Goal: Task Accomplishment & Management: Manage account settings

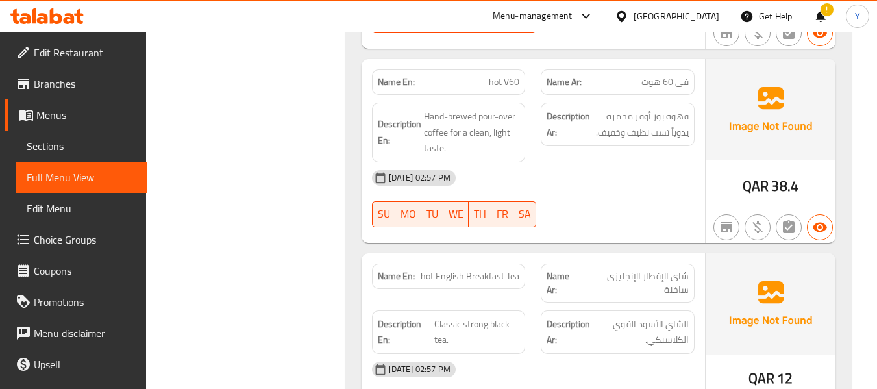
scroll to position [12547, 0]
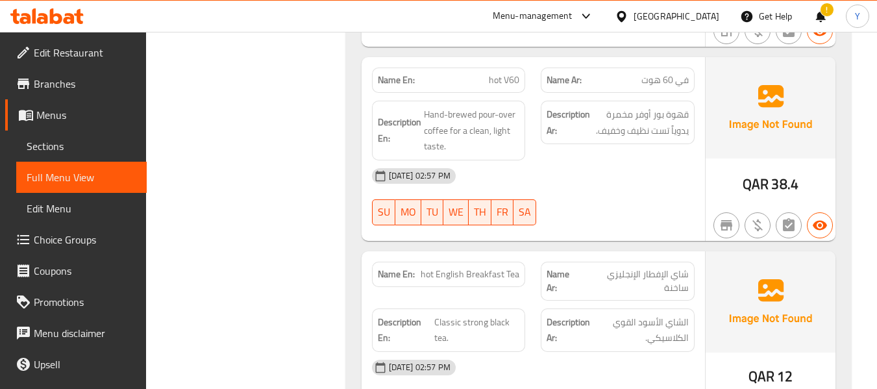
click at [499, 73] on span "hot V60" at bounding box center [504, 80] width 31 height 14
copy span "hot V60"
click at [499, 73] on span "hot V60" at bounding box center [504, 80] width 31 height 14
click at [657, 73] on span "في 60 هوت" at bounding box center [665, 80] width 47 height 14
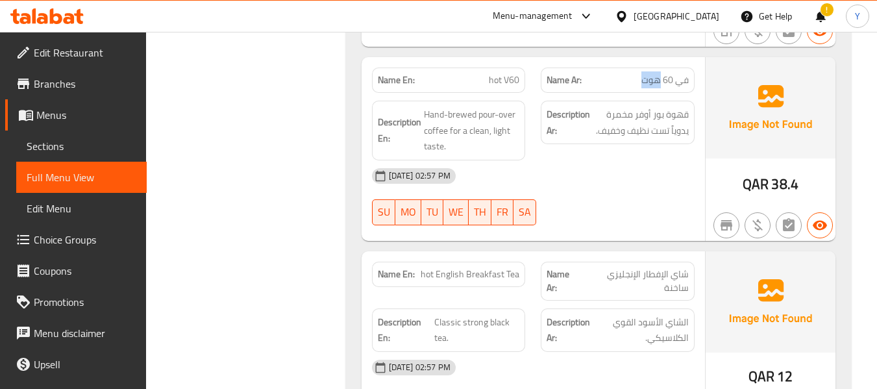
click at [657, 73] on span "في 60 هوت" at bounding box center [665, 80] width 47 height 14
copy span "هوت"
click at [636, 161] on div "[DATE] 02:57 PM" at bounding box center [533, 175] width 338 height 31
click at [664, 116] on span "قهوة بور أوفر مخمرة يدوياً تست نظيف وخفيف." at bounding box center [641, 123] width 96 height 32
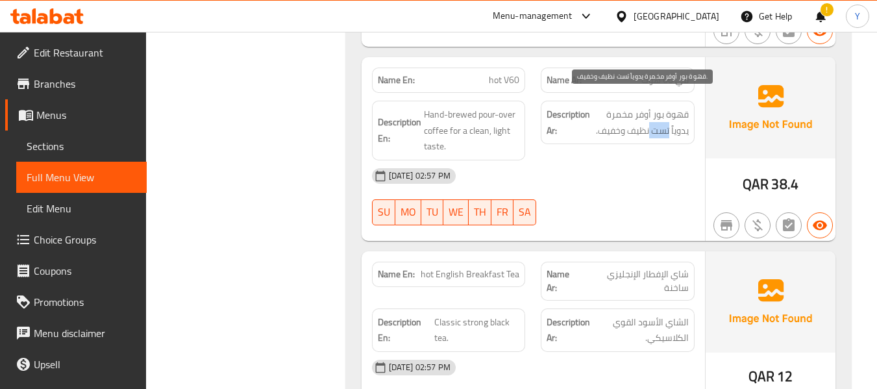
copy span "تست"
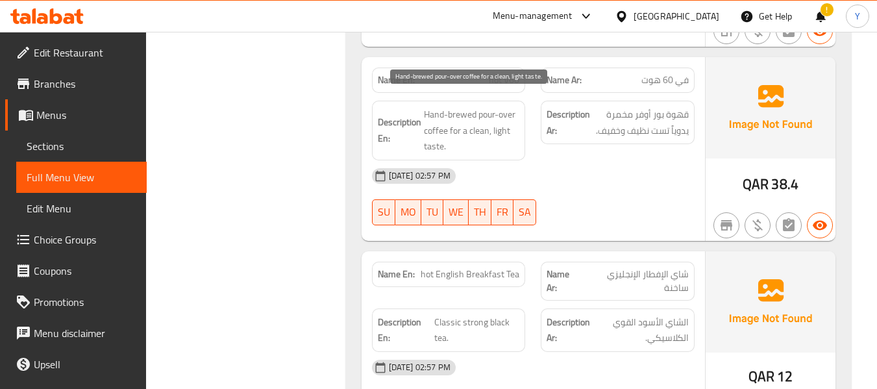
click at [453, 126] on span "Hand-brewed pour-over coffee for a clean, light taste." at bounding box center [472, 131] width 96 height 48
click at [653, 73] on span "في 60 هوت" at bounding box center [665, 80] width 47 height 14
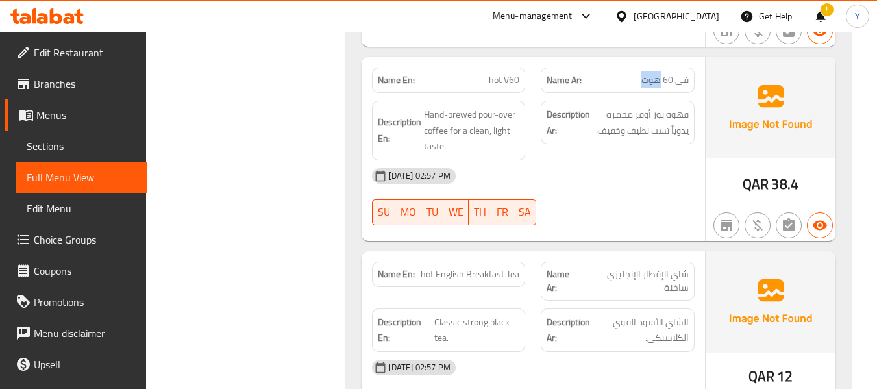
click at [653, 73] on span "في 60 هوت" at bounding box center [665, 80] width 47 height 14
copy span "هوت"
click at [449, 314] on span "Classic strong black tea." at bounding box center [477, 330] width 86 height 32
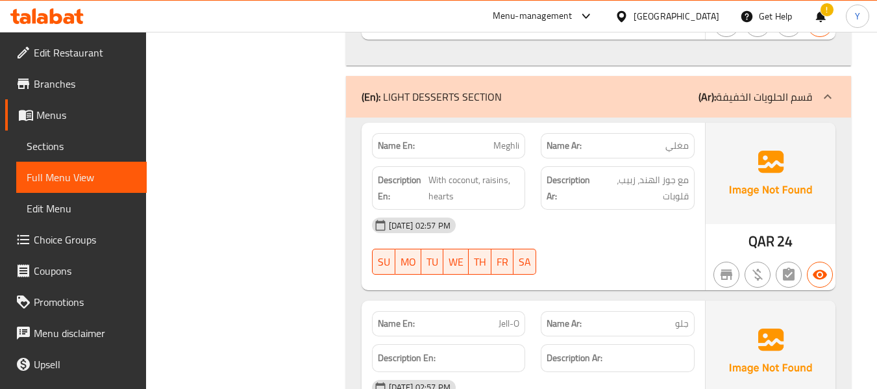
scroll to position [13846, 0]
click at [609, 234] on div "17-09-2025 02:57 PM SU MO TU WE TH FR SA" at bounding box center [533, 245] width 338 height 73
click at [508, 138] on span "Meghli" at bounding box center [507, 145] width 26 height 14
copy span "Meghli"
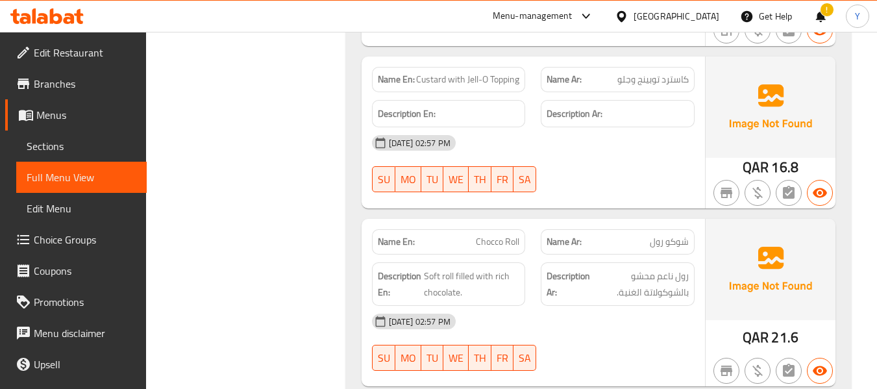
scroll to position [14417, 0]
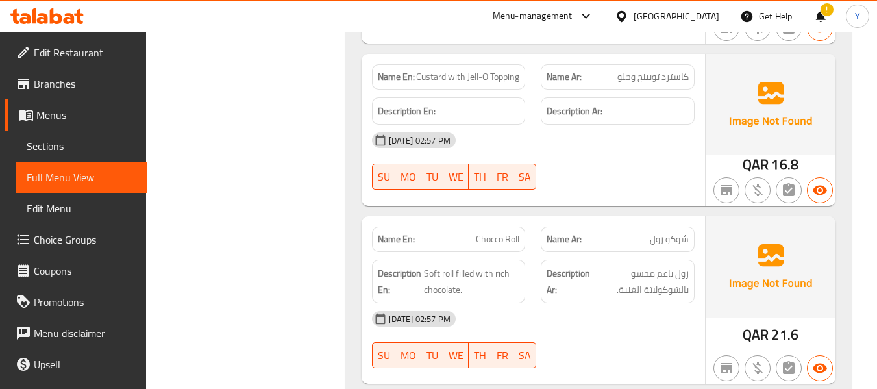
click at [476, 70] on span "Custard with Jell-O Topping" at bounding box center [467, 77] width 103 height 14
copy span "Custard with Jell-O Topping"
click at [468, 70] on span "Custard with Jell-O Topping" at bounding box center [467, 77] width 103 height 14
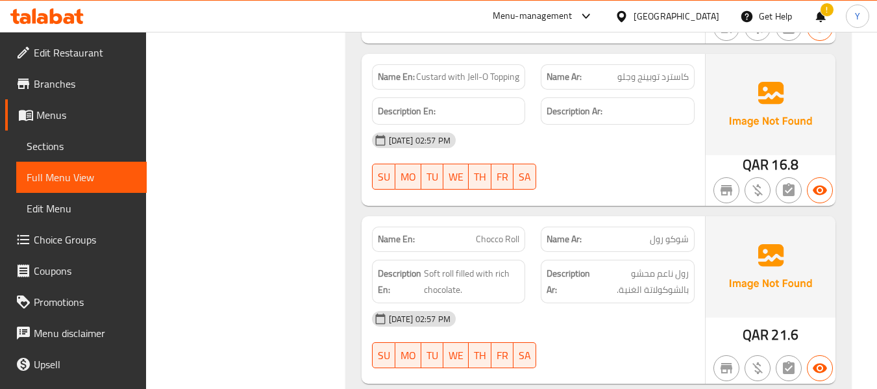
click at [505, 70] on span "Custard with Jell-O Topping" at bounding box center [467, 77] width 103 height 14
copy span "Topping"
click at [473, 70] on span "Custard with Jell-O Topping" at bounding box center [467, 77] width 103 height 14
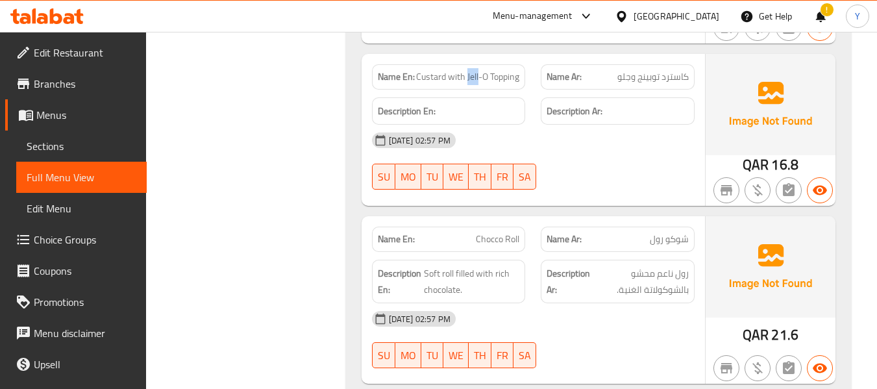
copy span "Jell"
click at [672, 232] on span "شوكو رول" at bounding box center [669, 239] width 39 height 14
copy span "شوكو رول"
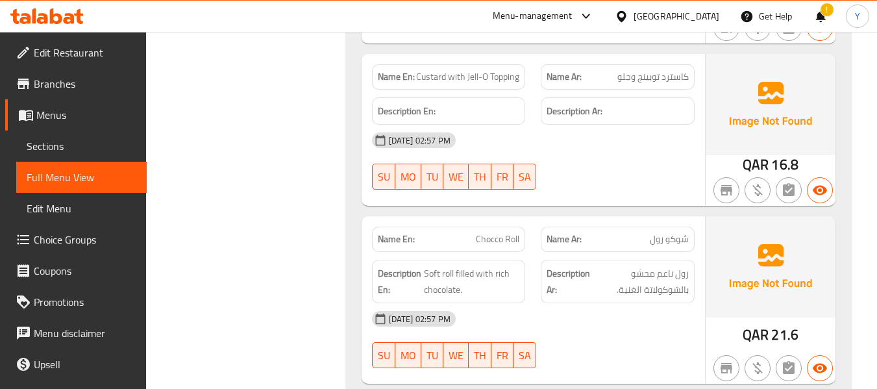
click at [561, 125] on div "[DATE] 02:57 PM" at bounding box center [533, 140] width 338 height 31
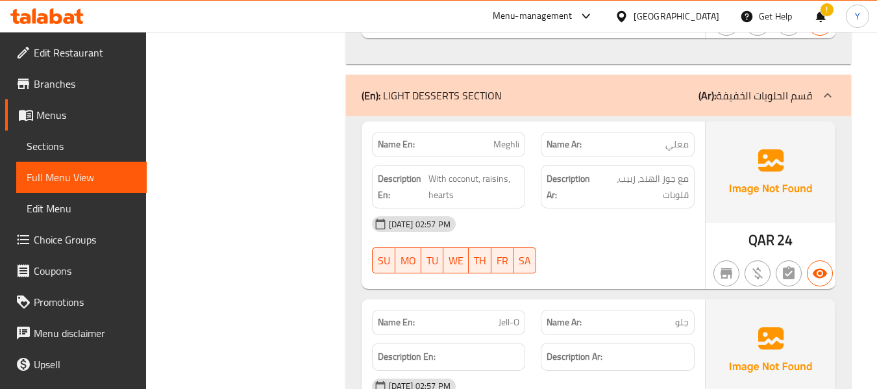
scroll to position [13794, 0]
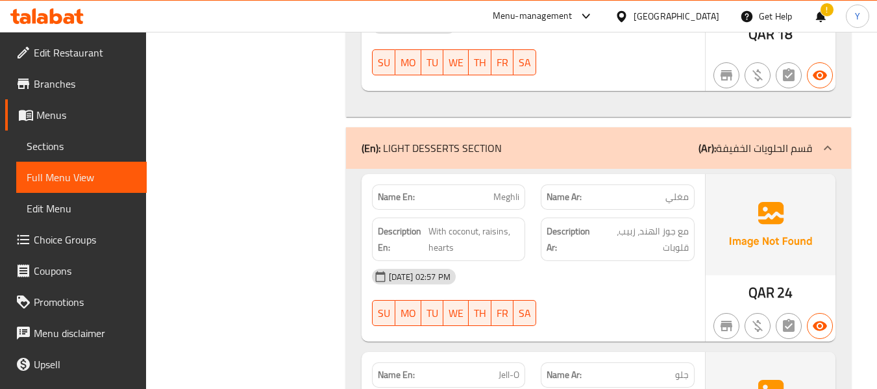
click at [560, 261] on div "[DATE] 02:57 PM" at bounding box center [533, 276] width 338 height 31
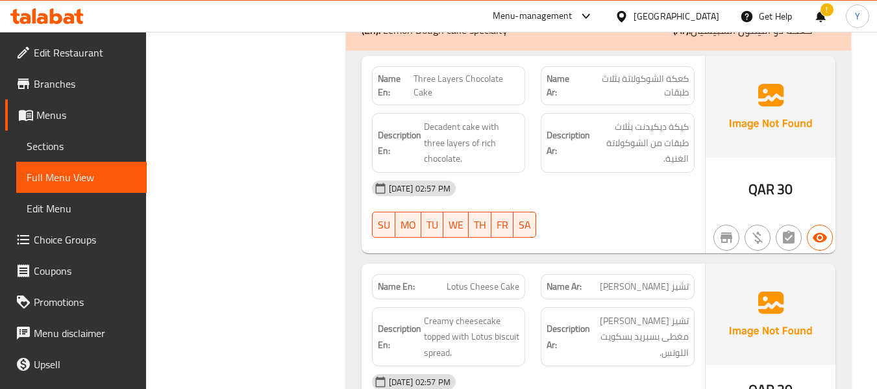
scroll to position [15171, 0]
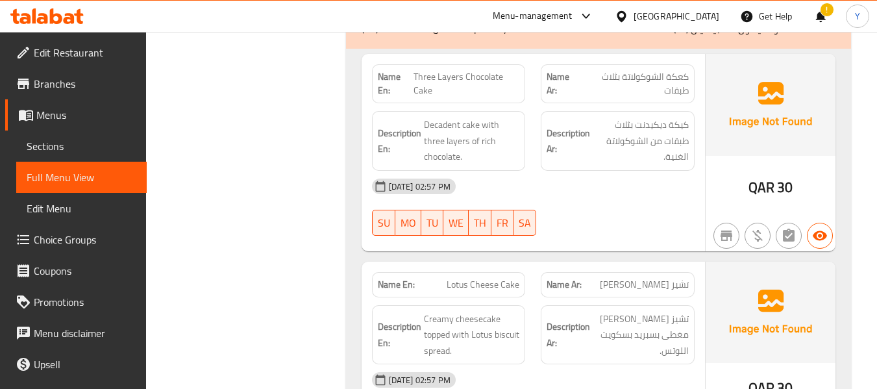
click at [473, 70] on span "Three Layers Chocolate Cake" at bounding box center [467, 83] width 107 height 27
copy span "Three Layers Chocolate Cake"
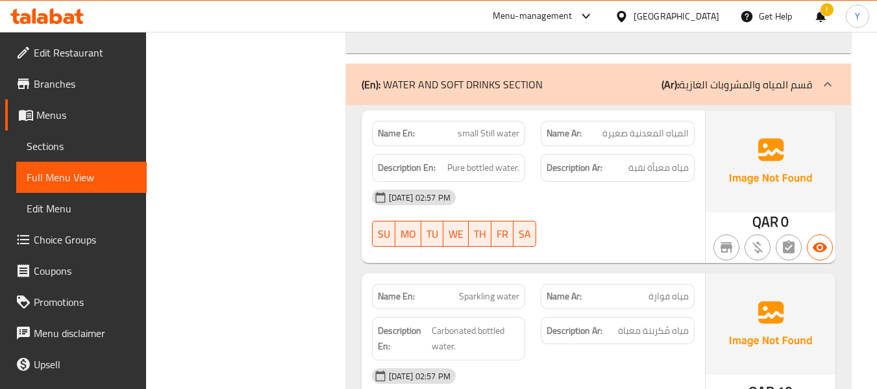
scroll to position [16002, 0]
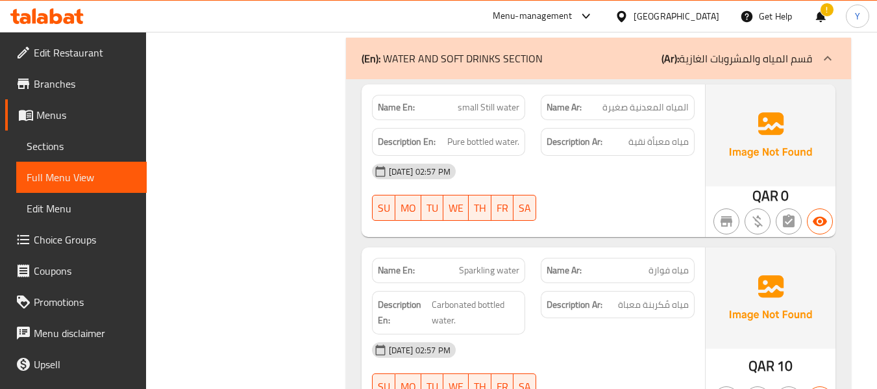
click at [490, 101] on span "small Still water" at bounding box center [489, 108] width 62 height 14
click at [474, 250] on div "Name En: Sparkling water" at bounding box center [449, 270] width 170 height 41
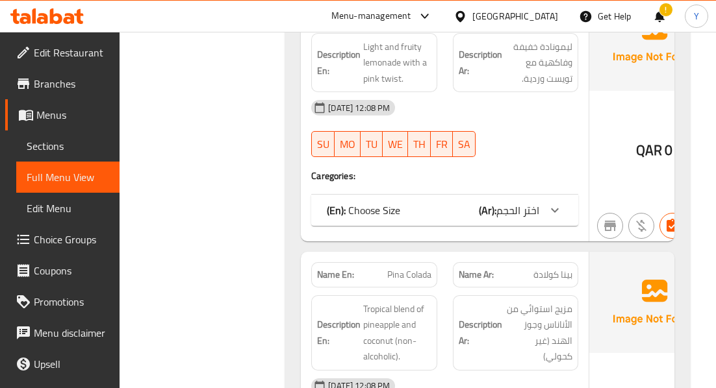
scroll to position [0, 0]
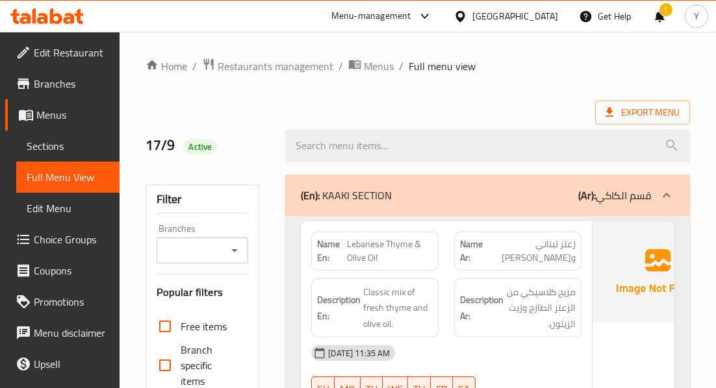
click at [512, 256] on span "زعتر لبناني وزيت زيتون" at bounding box center [530, 251] width 89 height 27
click at [482, 279] on div "Description Ar: مزيج كلاسيكي من الزعتر الطازج وزيت الزيتون." at bounding box center [517, 309] width 127 height 60
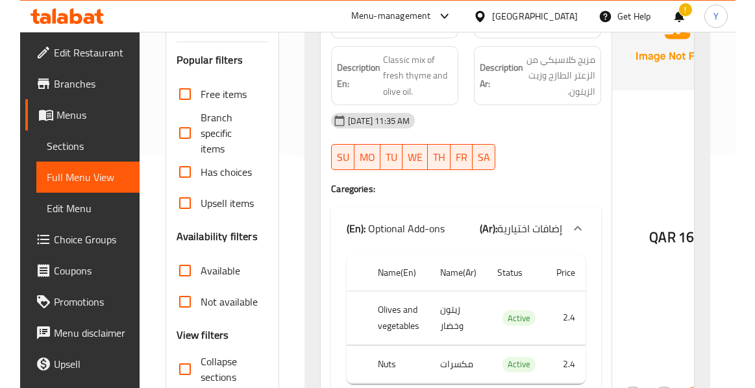
scroll to position [234, 0]
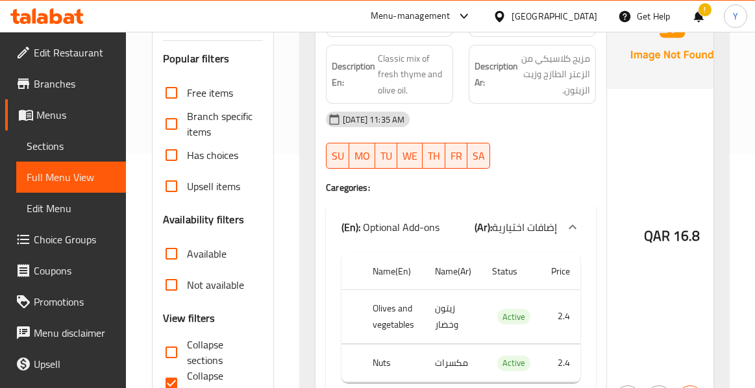
click at [625, 133] on div "QAR 16.8" at bounding box center [672, 201] width 130 height 427
click at [672, 305] on div "QAR 16.8" at bounding box center [672, 201] width 130 height 427
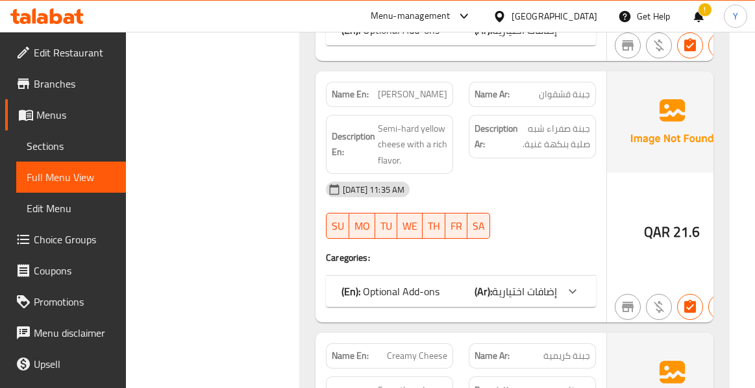
scroll to position [1143, 0]
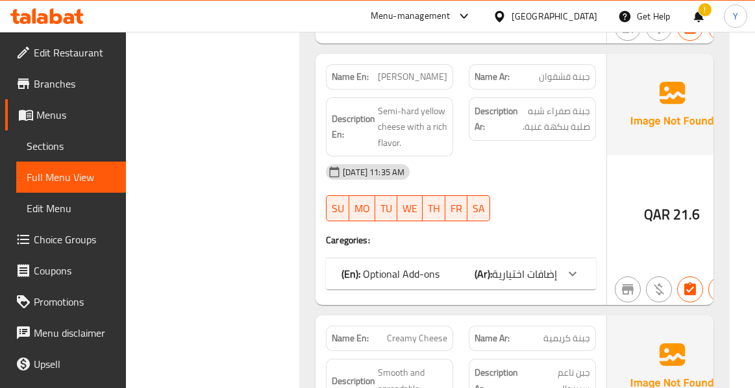
click at [552, 177] on div "17-09-2025 11:35 AM SU MO TU WE TH FR SA" at bounding box center [461, 193] width 286 height 73
click at [561, 326] on div "Name Ar: جبنة كريمية" at bounding box center [532, 338] width 127 height 25
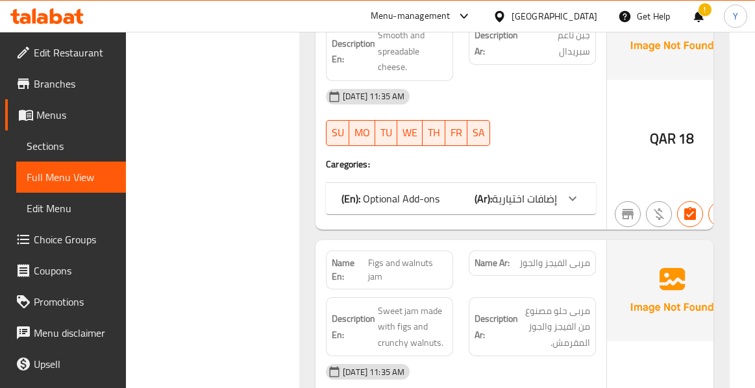
scroll to position [1507, 0]
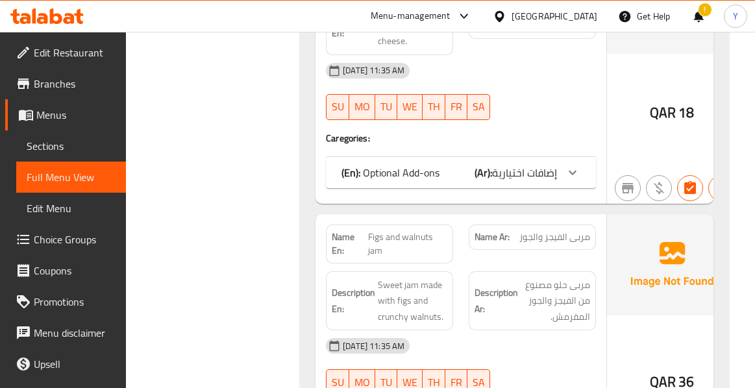
click at [581, 264] on div "Description Ar: مربى حلو مصنوع من الفيجز والجوز المقرمش." at bounding box center [532, 301] width 143 height 75
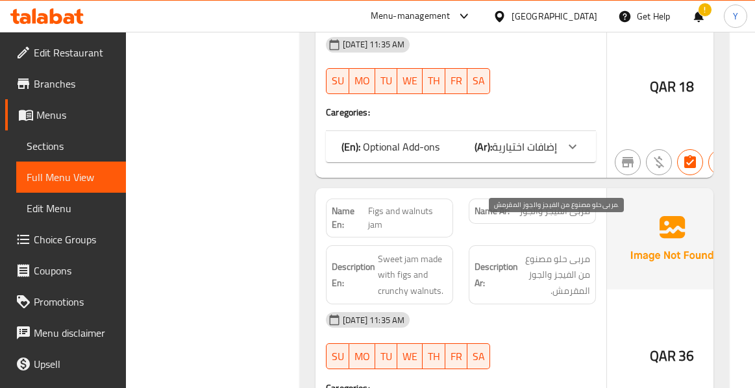
scroll to position [1559, 0]
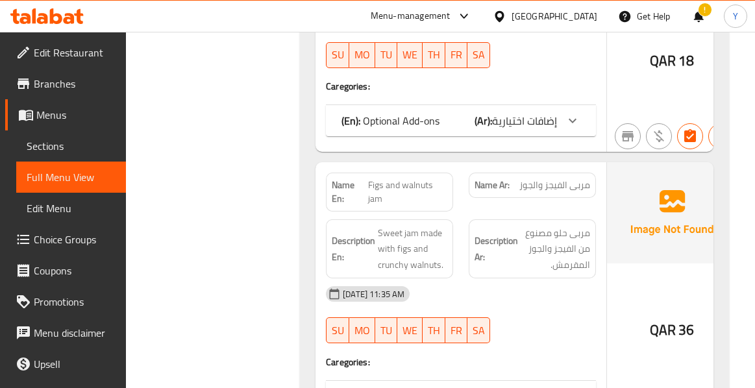
click at [596, 336] on div at bounding box center [532, 344] width 143 height 16
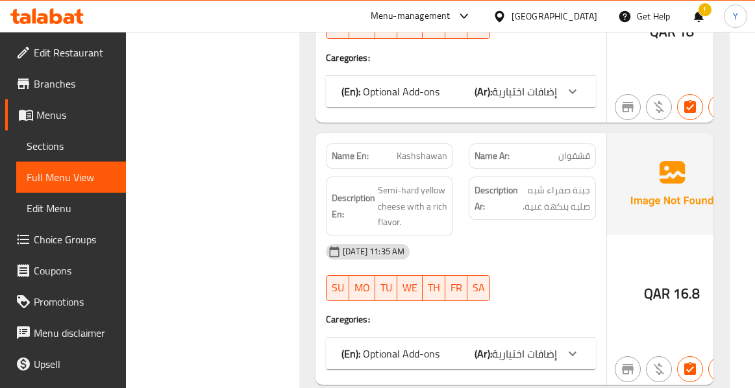
scroll to position [2390, 0]
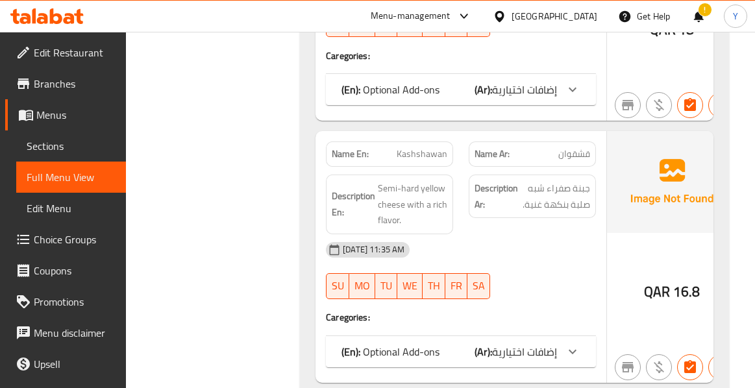
click at [660, 294] on div "QAR 16.8" at bounding box center [672, 257] width 130 height 252
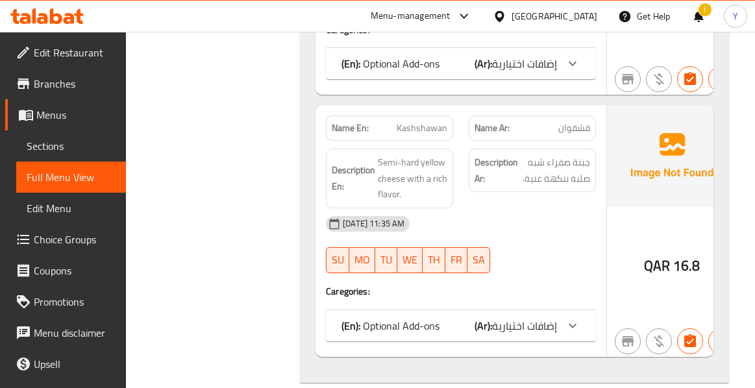
scroll to position [2442, 0]
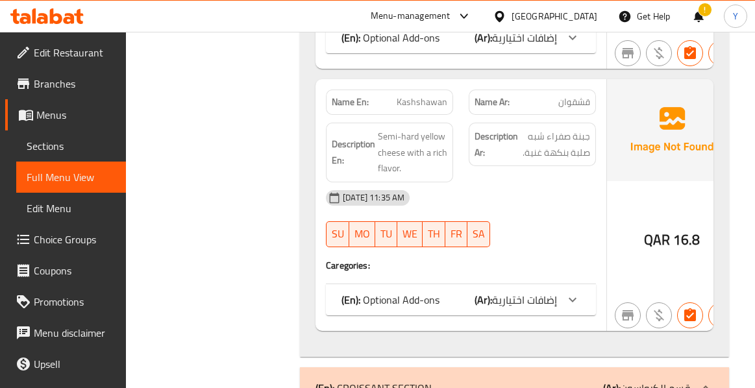
click at [572, 95] on span "قشقوان" at bounding box center [575, 102] width 32 height 14
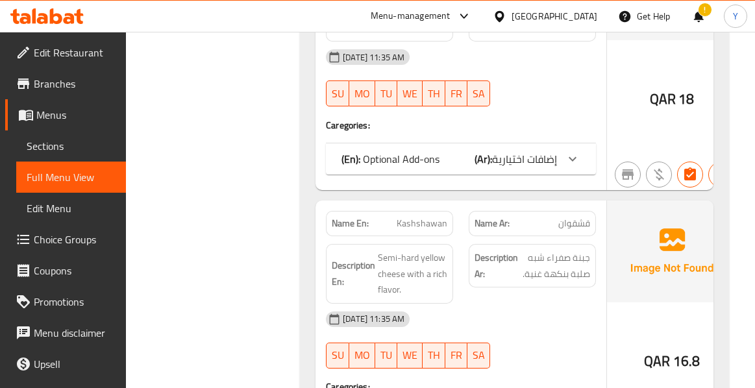
scroll to position [996, 0]
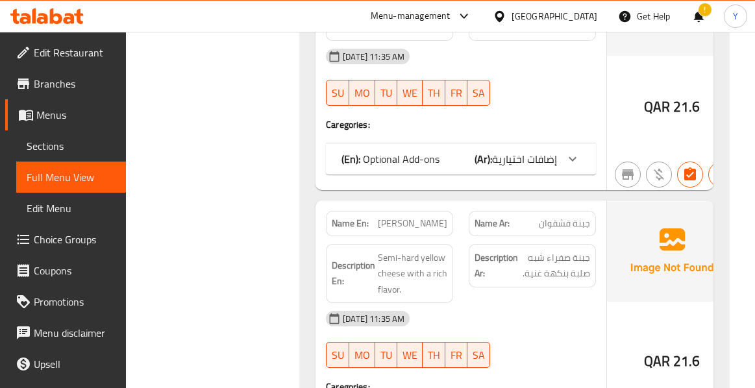
click at [636, 312] on div "QAR 21.6" at bounding box center [672, 327] width 130 height 252
click at [511, 303] on div "[DATE] 11:35 AM" at bounding box center [461, 318] width 286 height 31
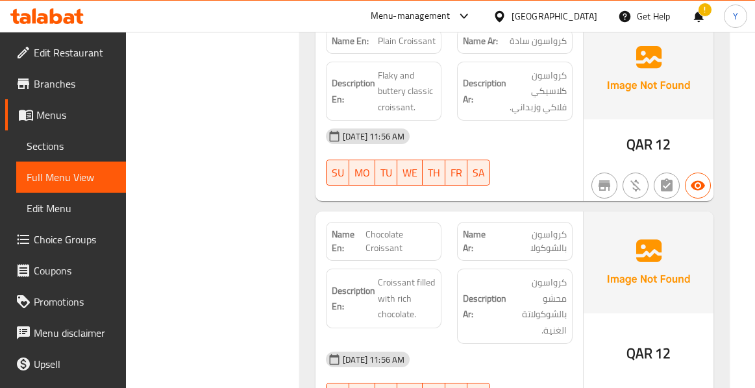
scroll to position [2841, 0]
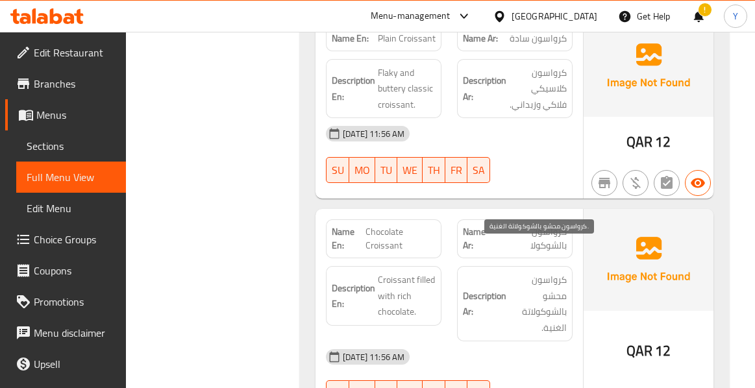
click at [562, 290] on span "كرواسون محشو بالشوكولاتة الغنية." at bounding box center [538, 304] width 58 height 64
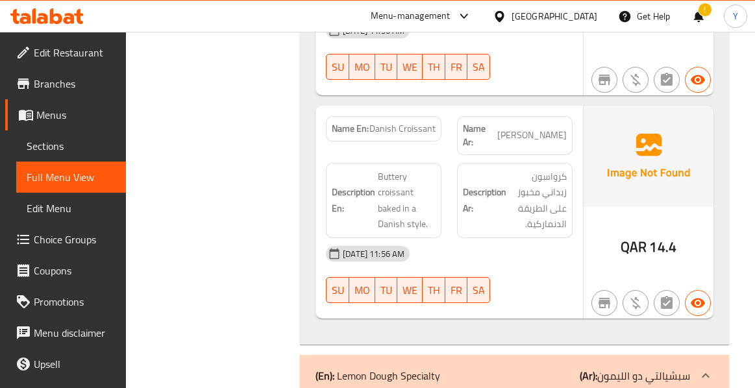
scroll to position [3464, 0]
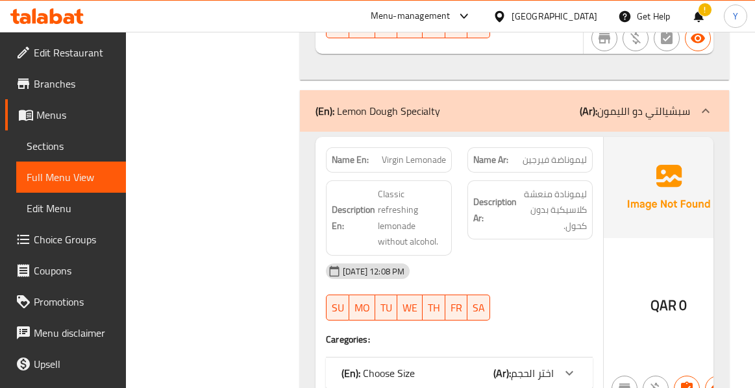
scroll to position [3698, 0]
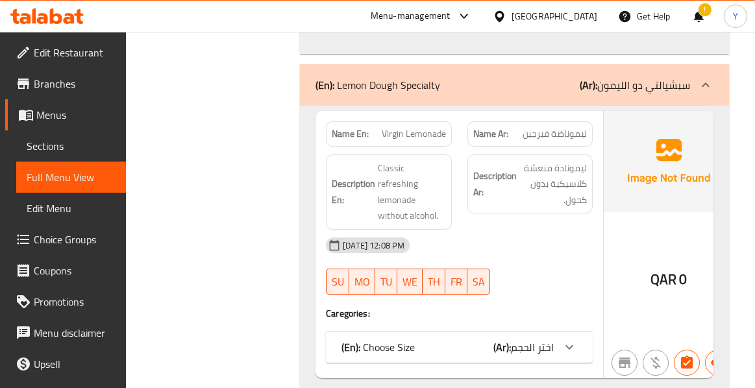
click at [551, 338] on span "اختر الحجم" at bounding box center [532, 347] width 43 height 19
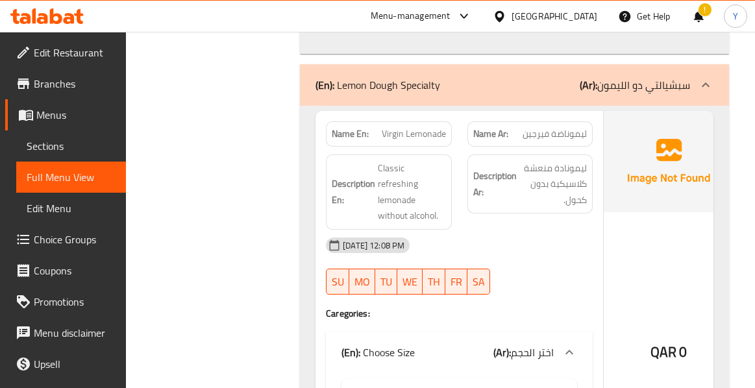
click at [577, 287] on div at bounding box center [531, 295] width 142 height 16
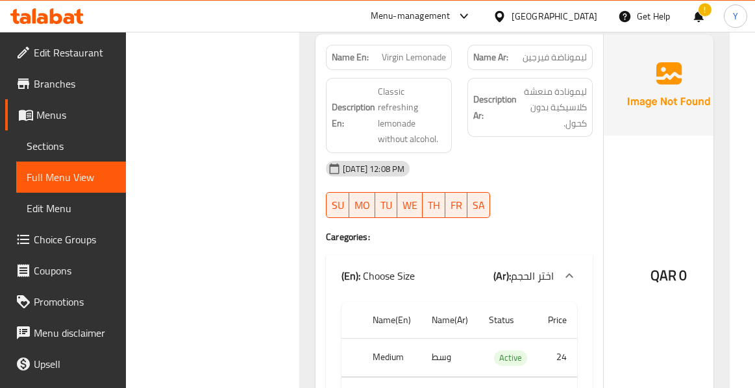
scroll to position [3776, 0]
click at [647, 230] on div "QAR 0" at bounding box center [669, 239] width 130 height 413
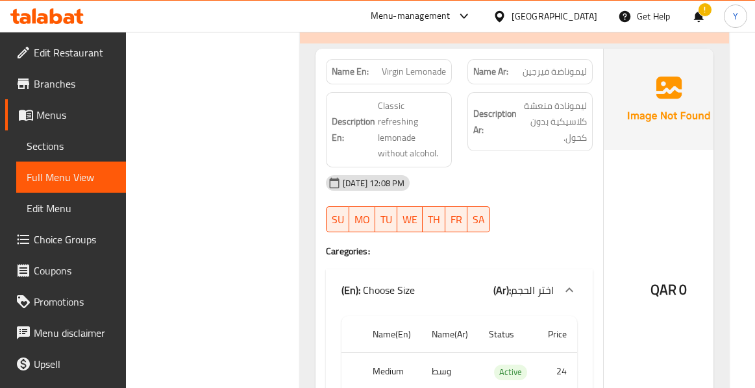
scroll to position [3698, 0]
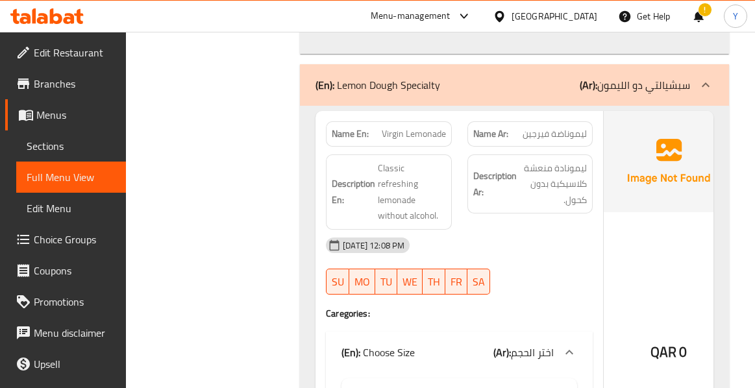
click at [654, 340] on span "QAR" at bounding box center [664, 352] width 26 height 25
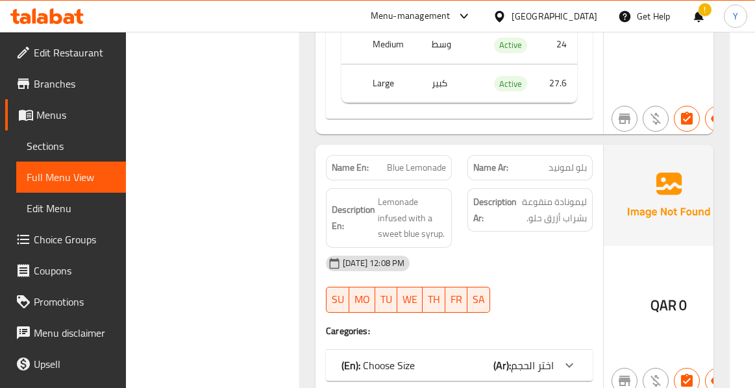
scroll to position [4114, 0]
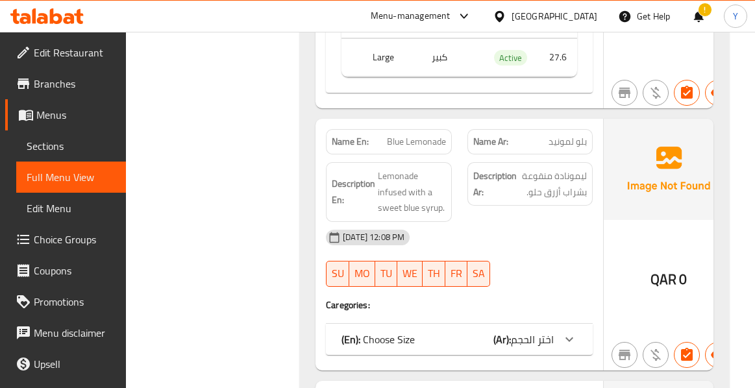
click at [542, 330] on span "اختر الحجم" at bounding box center [532, 339] width 43 height 19
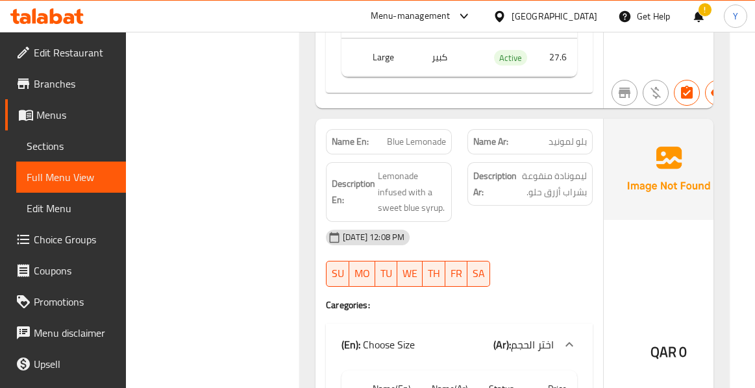
click at [612, 283] on div "QAR 0" at bounding box center [669, 317] width 130 height 397
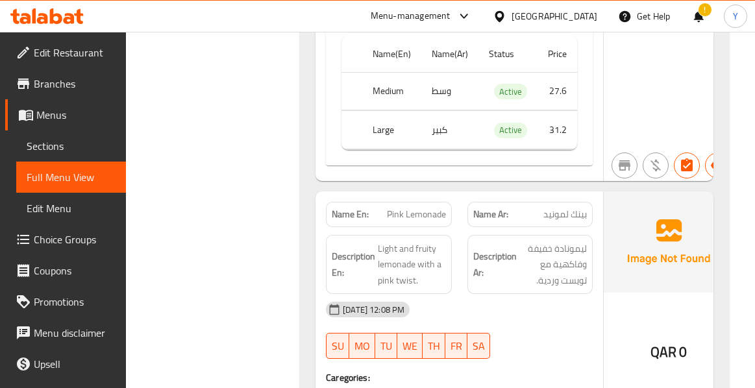
scroll to position [4451, 0]
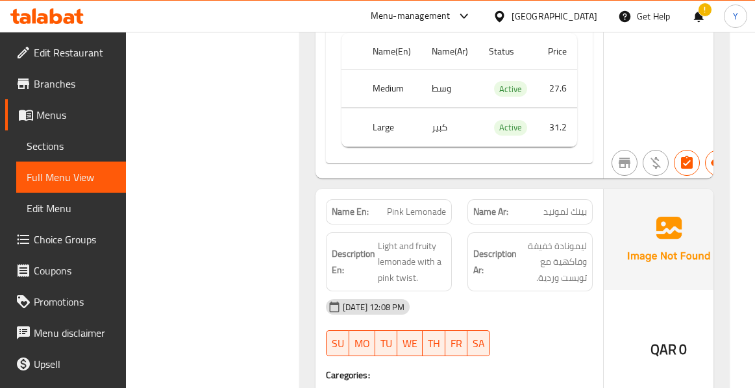
click at [618, 318] on div "QAR 0" at bounding box center [669, 387] width 130 height 397
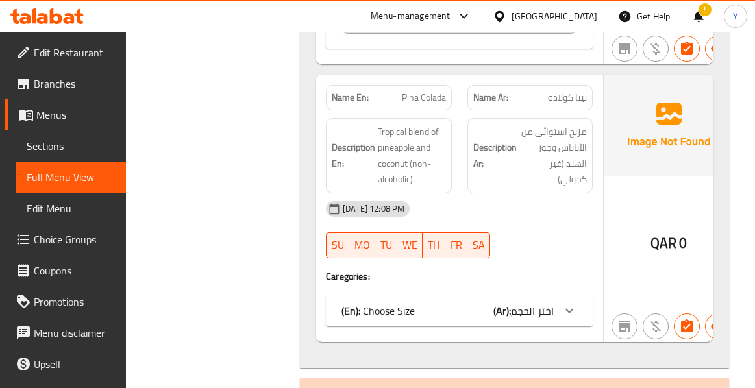
scroll to position [4997, 0]
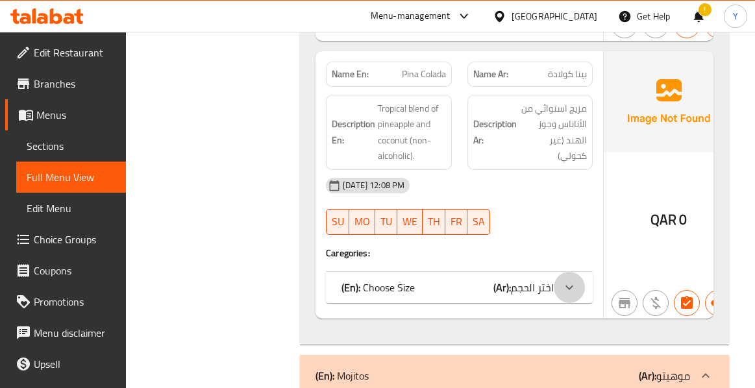
click at [556, 272] on div at bounding box center [569, 287] width 31 height 31
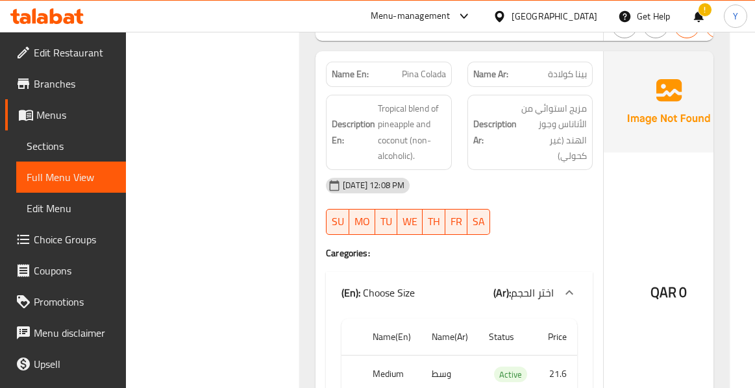
click at [658, 249] on div "QAR 0" at bounding box center [669, 257] width 130 height 413
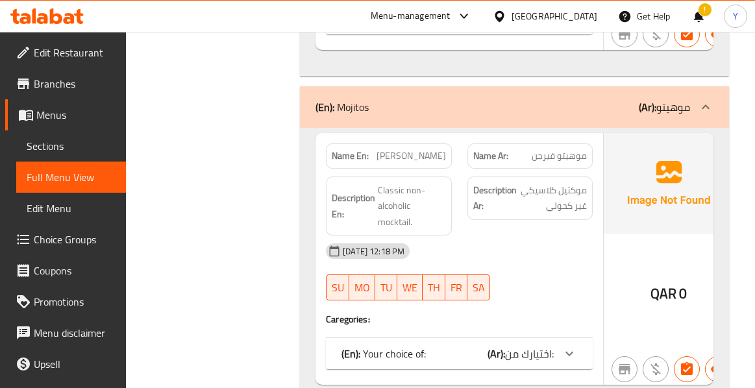
scroll to position [5412, 0]
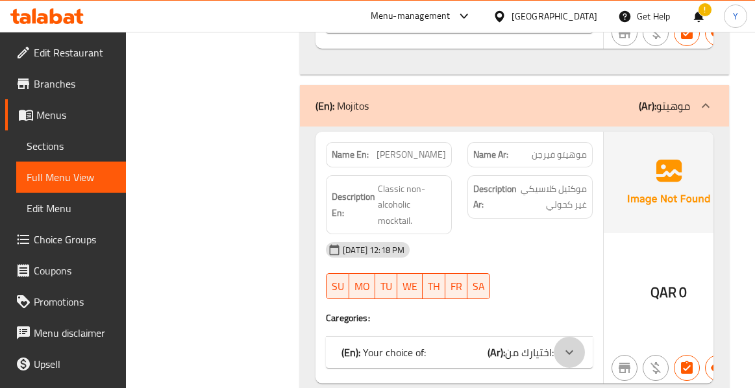
click at [554, 337] on div at bounding box center [569, 352] width 31 height 31
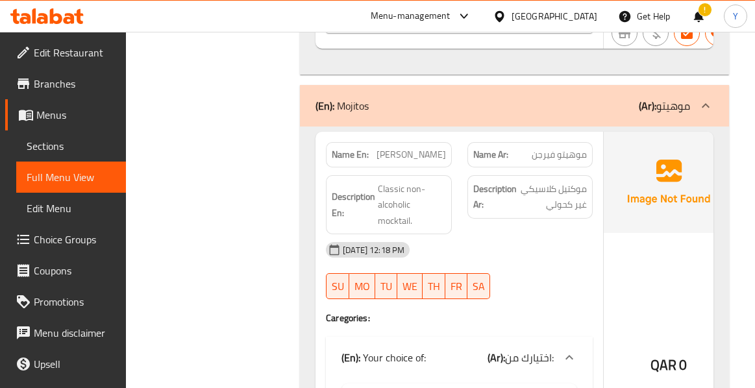
click at [684, 240] on div "QAR 0" at bounding box center [669, 330] width 130 height 397
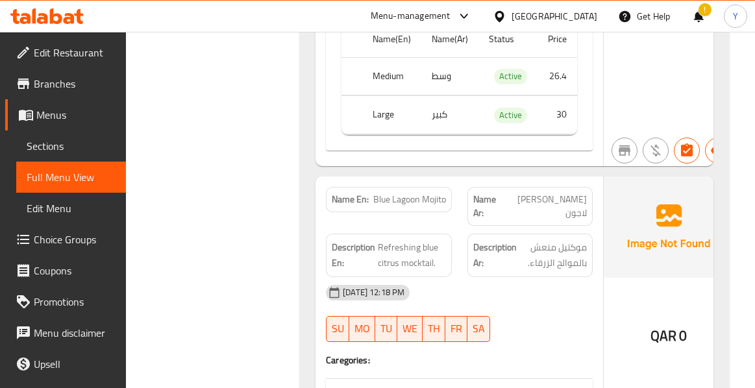
scroll to position [5802, 0]
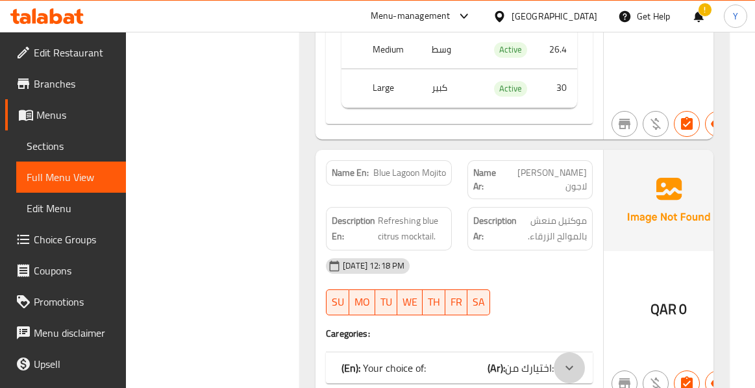
click at [556, 353] on div at bounding box center [569, 368] width 31 height 31
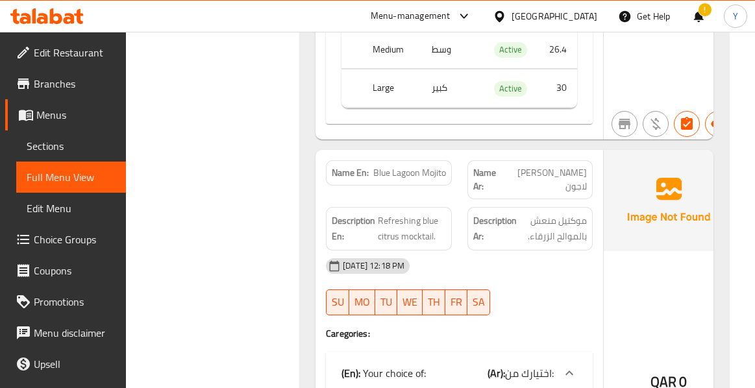
click at [670, 225] on div "QAR 0" at bounding box center [669, 347] width 130 height 395
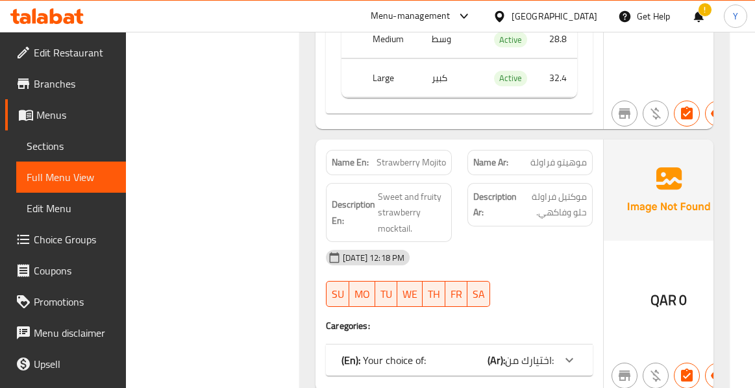
scroll to position [6244, 0]
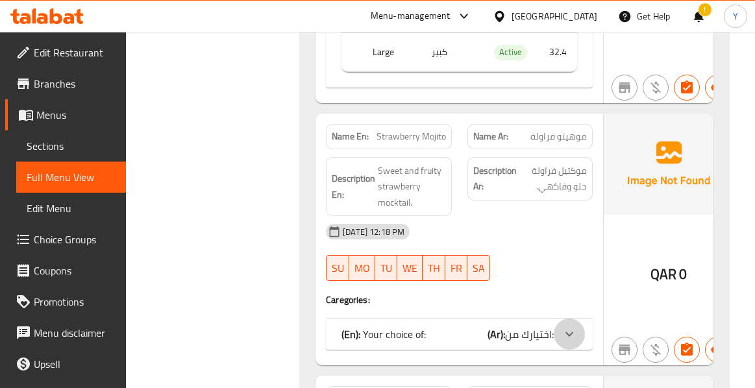
click at [557, 319] on div at bounding box center [569, 334] width 31 height 31
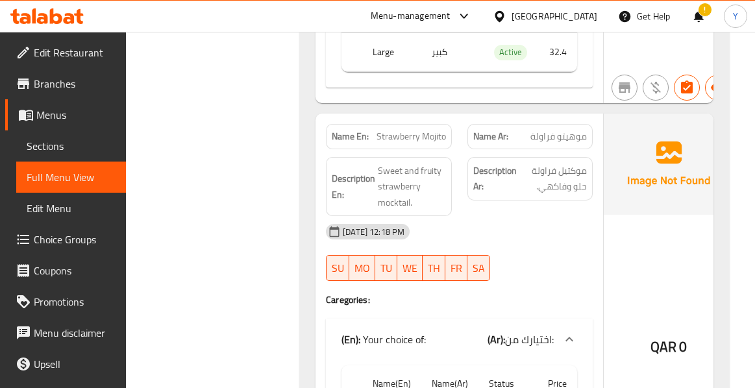
click at [647, 143] on div "QAR 0" at bounding box center [669, 312] width 130 height 397
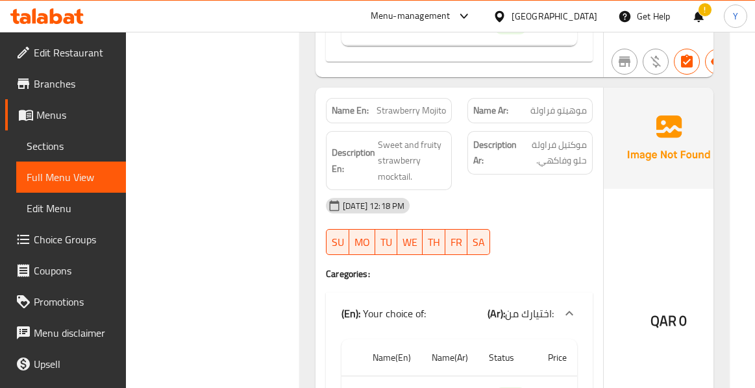
scroll to position [6296, 0]
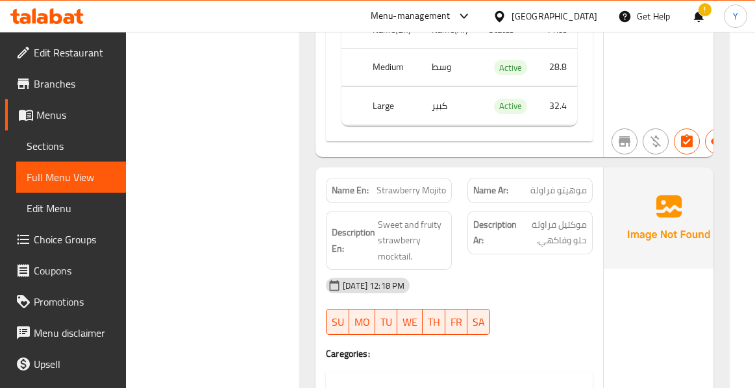
scroll to position [6192, 0]
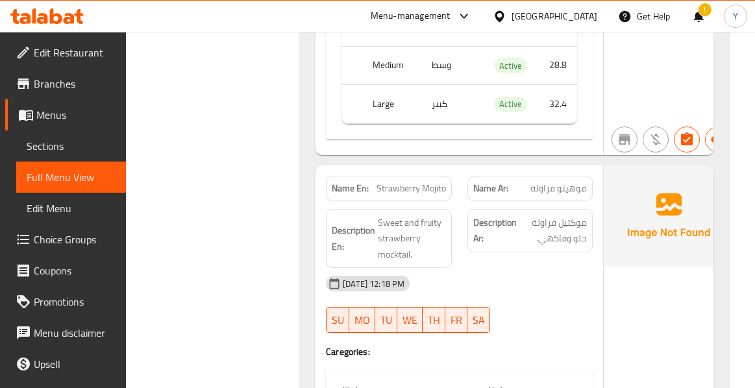
click at [623, 249] on div "QAR 0" at bounding box center [669, 364] width 130 height 397
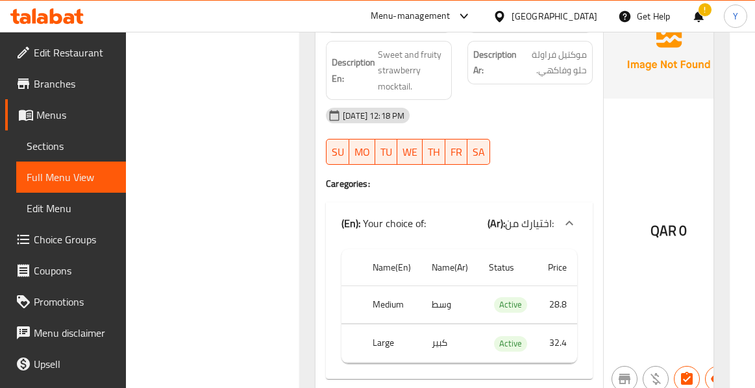
scroll to position [6400, 0]
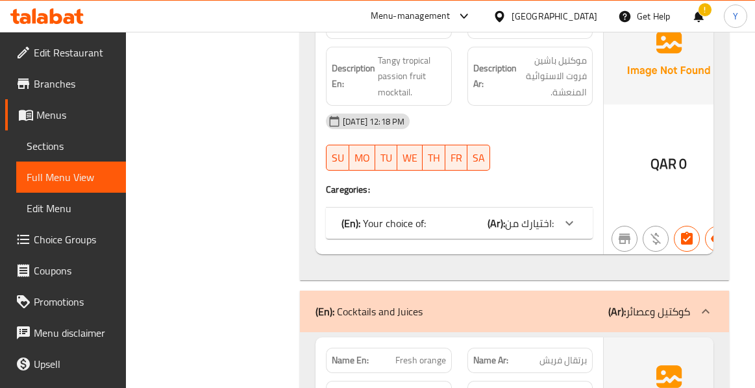
scroll to position [6763, 0]
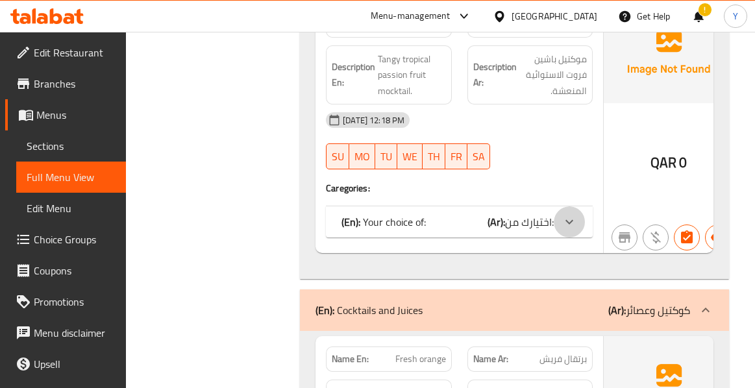
click at [569, 214] on icon at bounding box center [570, 222] width 16 height 16
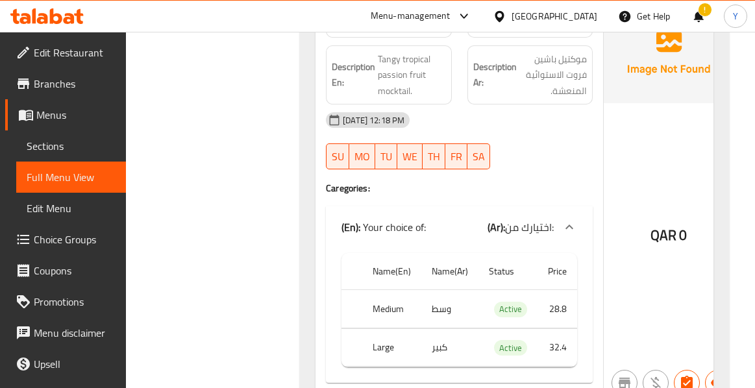
click at [634, 258] on div "QAR 0" at bounding box center [669, 200] width 130 height 397
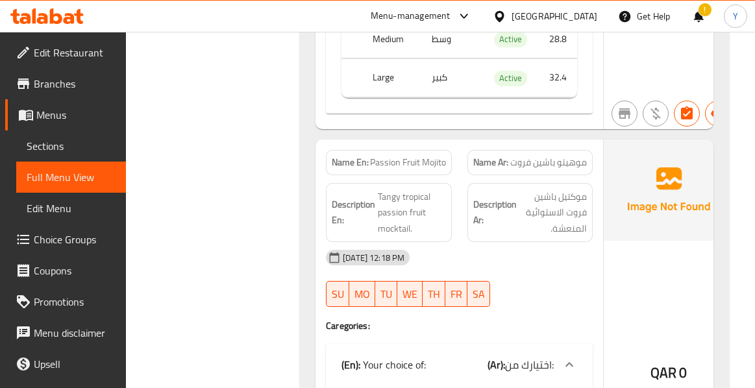
scroll to position [6607, 0]
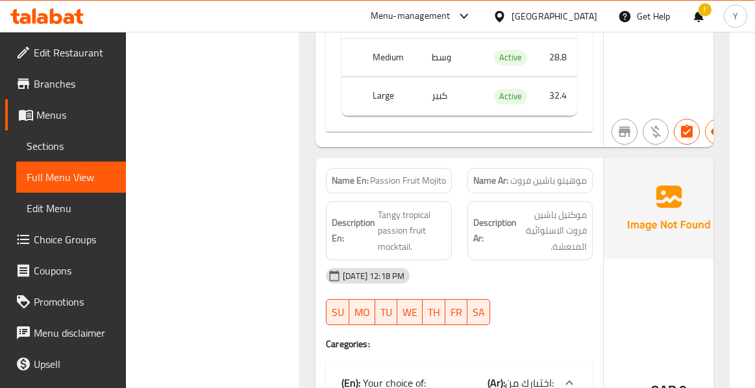
click at [696, 270] on div "QAR 0" at bounding box center [669, 356] width 130 height 397
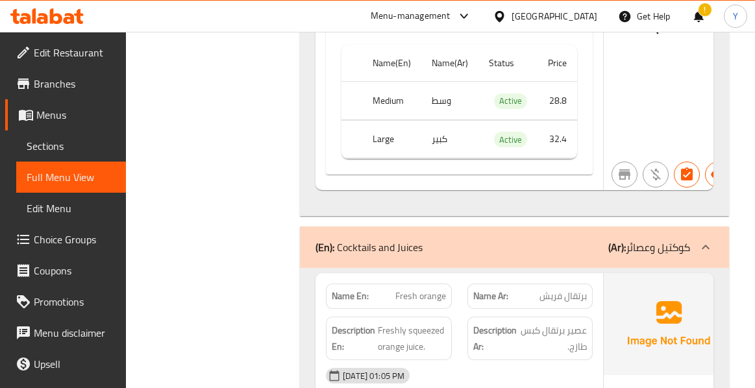
scroll to position [6997, 0]
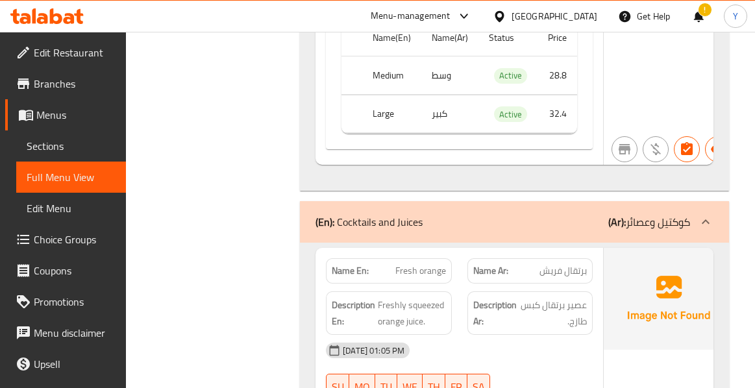
click at [519, 264] on p "Name Ar: برتقال فريش" at bounding box center [530, 271] width 114 height 14
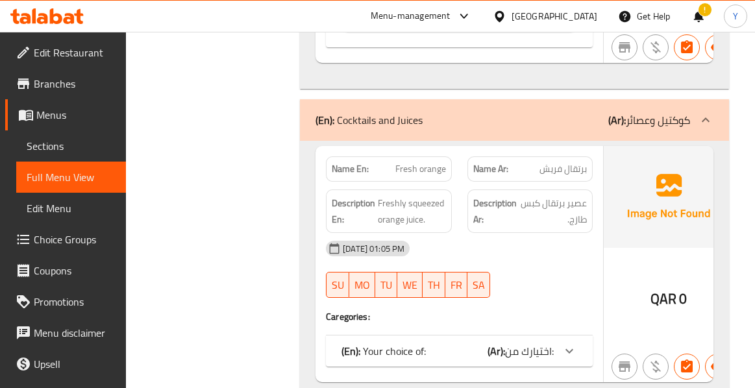
scroll to position [7101, 0]
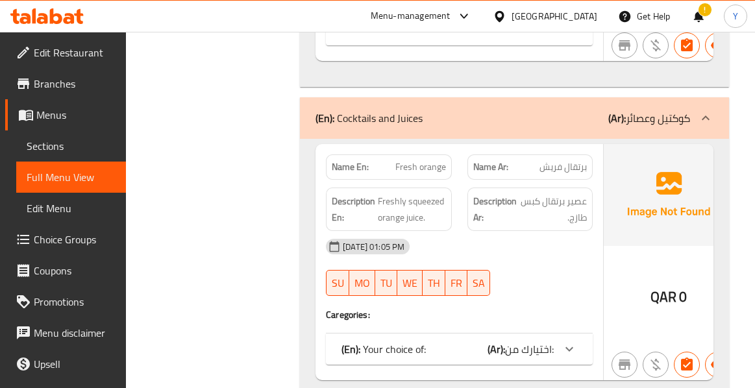
click at [593, 231] on div "17-09-2025 01:05 PM SU MO TU WE TH FR SA" at bounding box center [459, 267] width 283 height 73
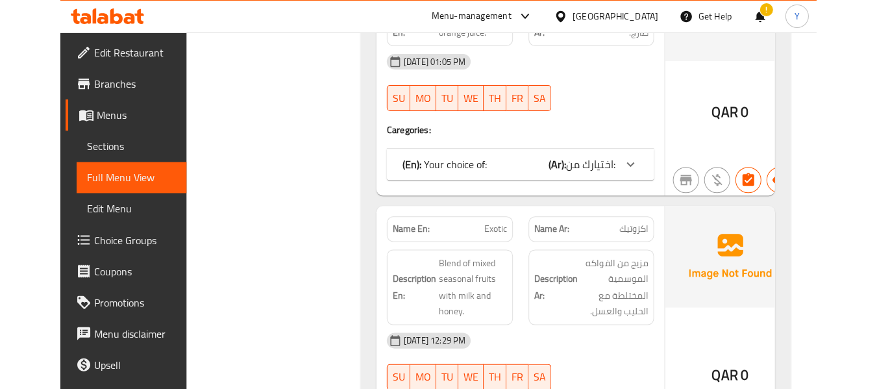
scroll to position [7309, 0]
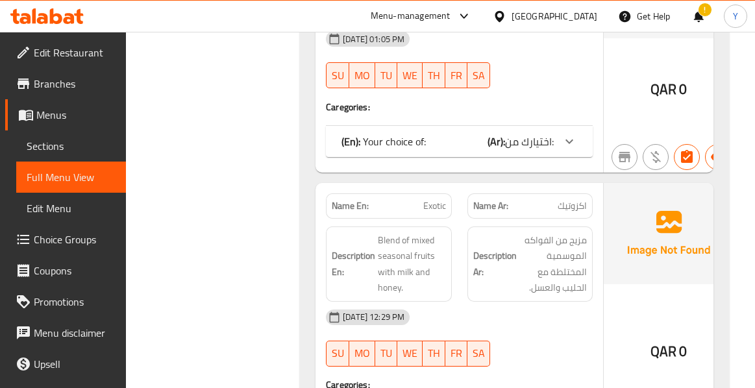
click at [438, 199] on span "Exotic" at bounding box center [434, 206] width 23 height 14
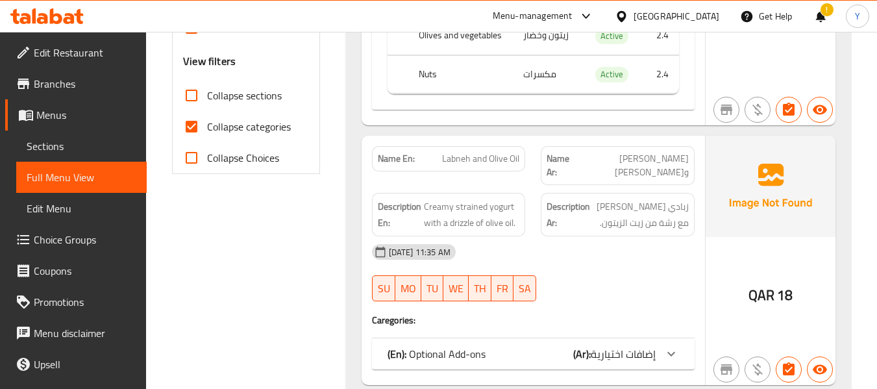
scroll to position [523, 0]
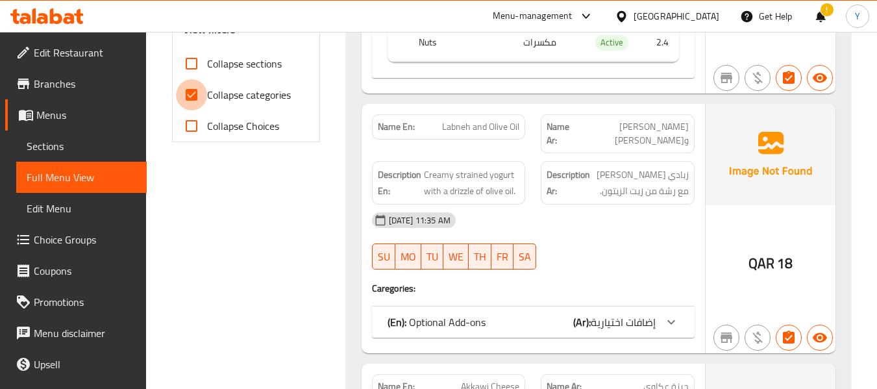
click at [186, 99] on input "Collapse categories" at bounding box center [191, 94] width 31 height 31
checkbox input "false"
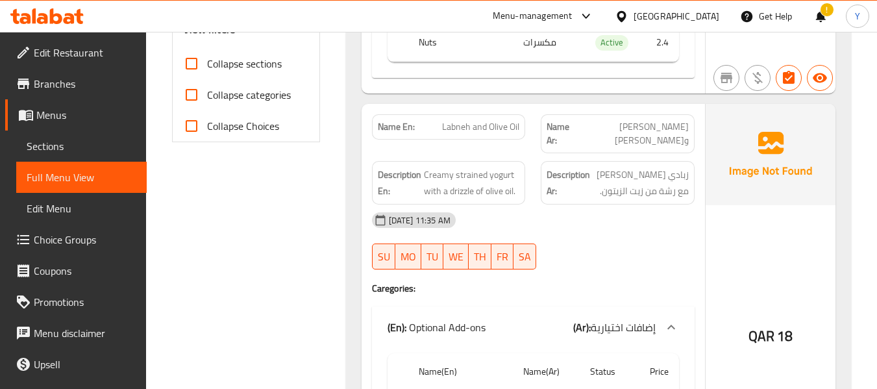
scroll to position [8197, 0]
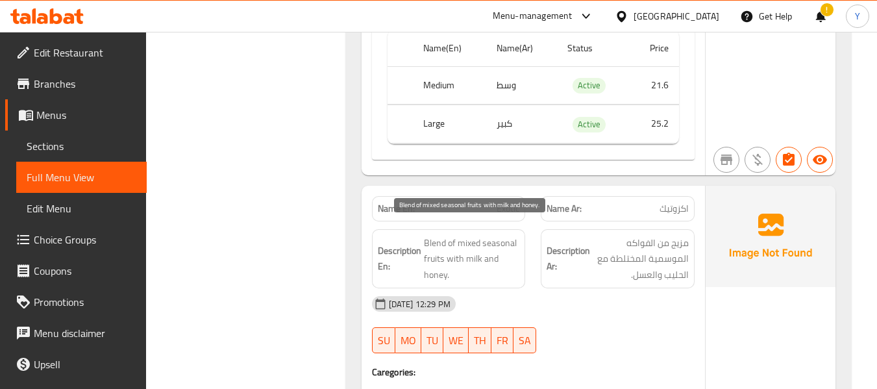
click at [500, 235] on span "Blend of mixed seasonal fruits with milk and honey." at bounding box center [472, 259] width 96 height 48
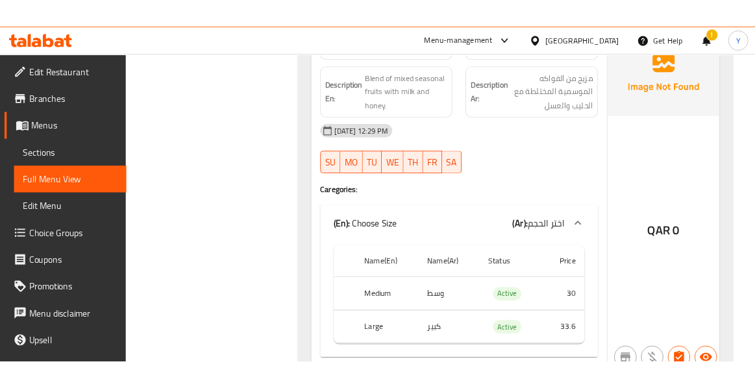
scroll to position [8405, 0]
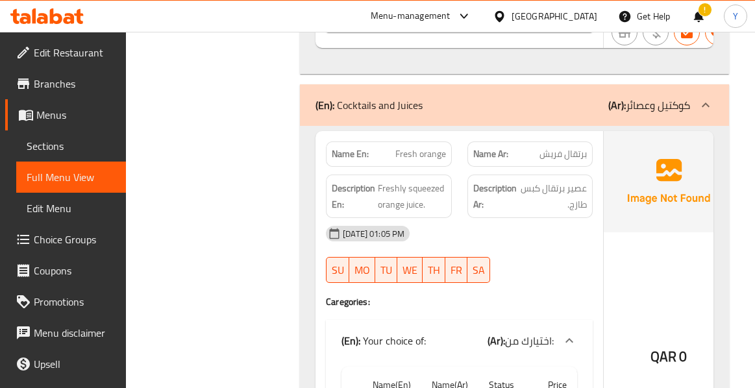
click at [443, 147] on span "Fresh orange" at bounding box center [421, 154] width 51 height 14
click at [440, 147] on span "Fresh orange" at bounding box center [421, 154] width 51 height 14
click at [634, 189] on div "QAR 0" at bounding box center [669, 321] width 130 height 381
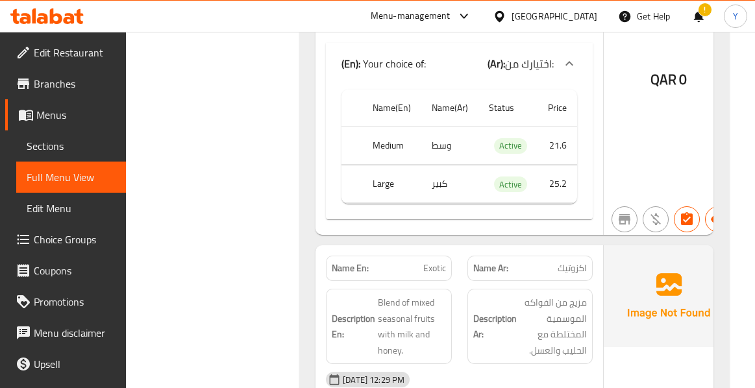
scroll to position [8847, 0]
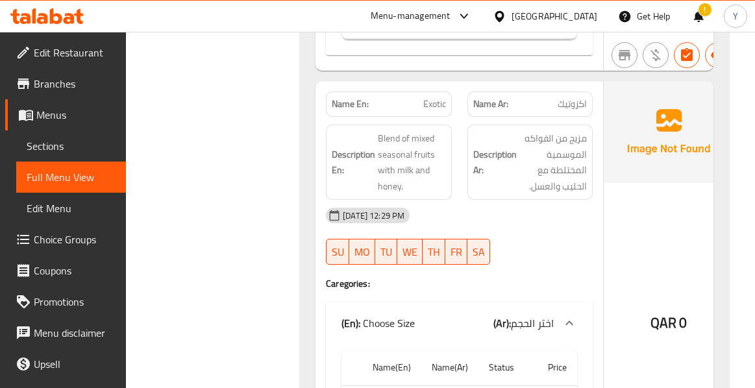
click at [600, 212] on div "Name En: Exotic Name Ar: اكزوتيك Description En: Blend of mixed seasonal fruits…" at bounding box center [460, 287] width 288 height 413
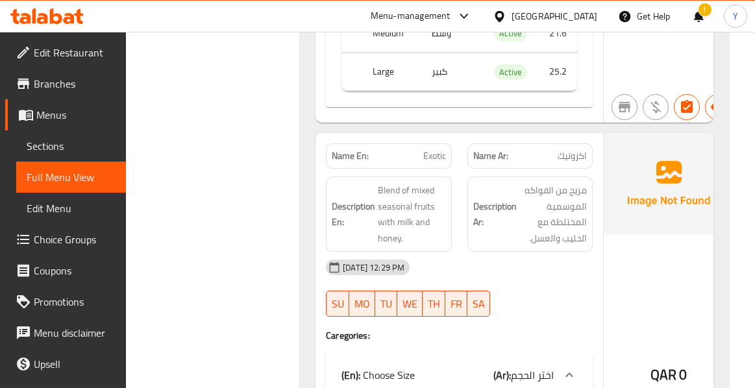
scroll to position [8769, 0]
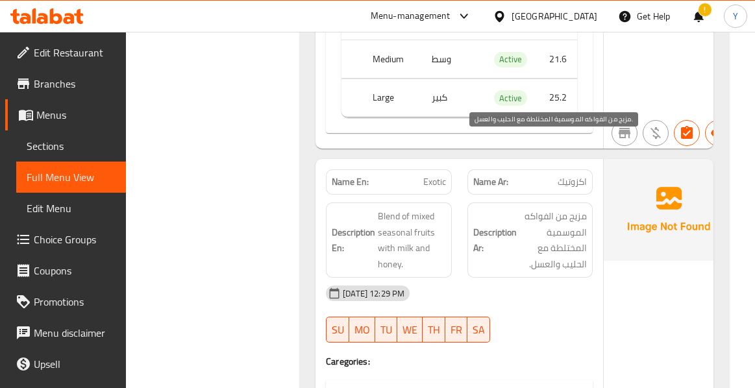
click at [576, 208] on span "مزيج من الفواكه الموسمية المختلطة مع الحليب والعسل." at bounding box center [554, 240] width 68 height 64
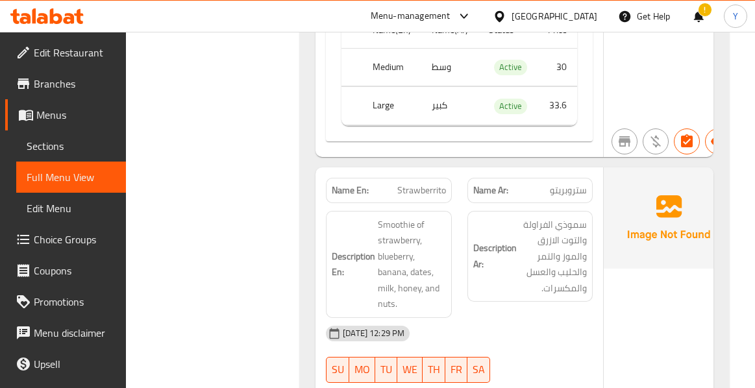
scroll to position [9210, 0]
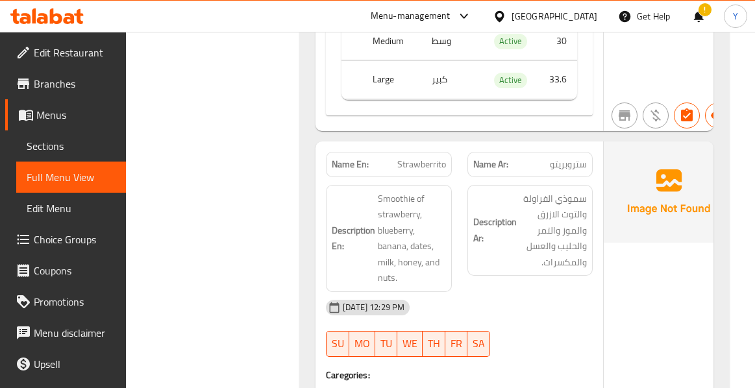
click at [655, 142] on img at bounding box center [669, 192] width 130 height 101
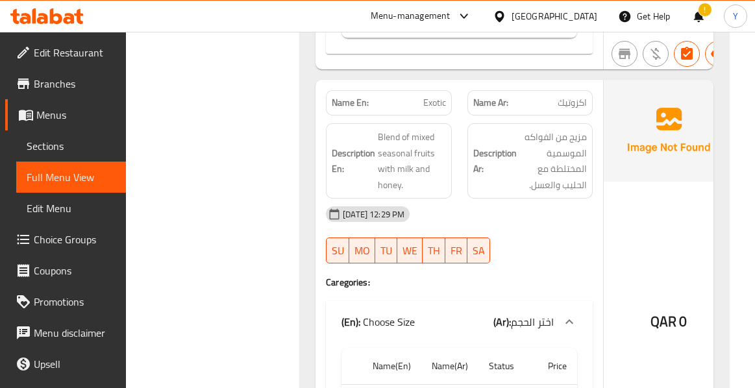
scroll to position [8847, 0]
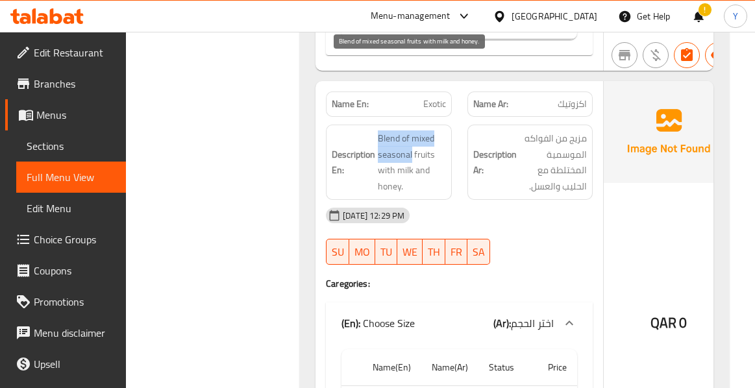
drag, startPoint x: 381, startPoint y: 68, endPoint x: 412, endPoint y: 86, distance: 36.1
click at [412, 131] on span "Blend of mixed seasonal fruits with milk and honey." at bounding box center [412, 163] width 68 height 64
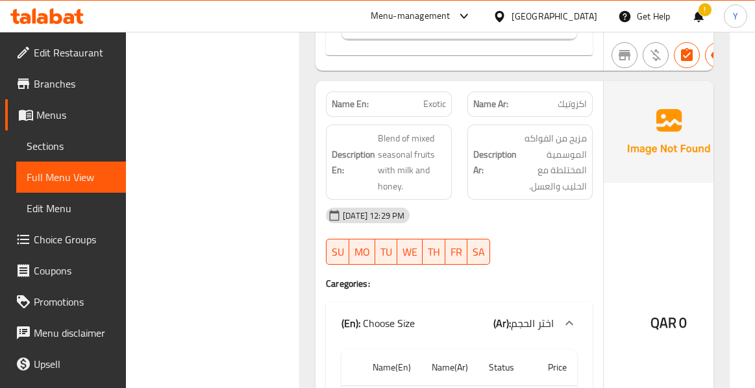
click at [568, 200] on div "17-09-2025 12:29 PM" at bounding box center [459, 215] width 283 height 31
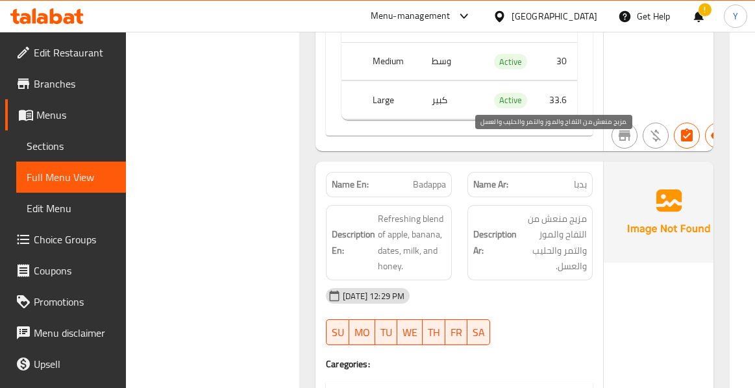
scroll to position [10068, 0]
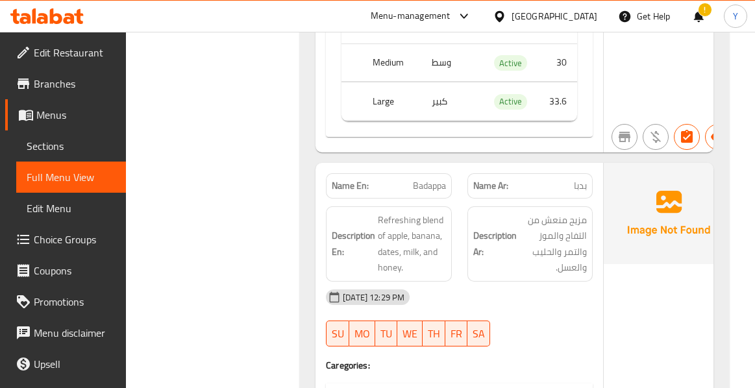
click at [660, 281] on div "QAR 0" at bounding box center [669, 369] width 130 height 413
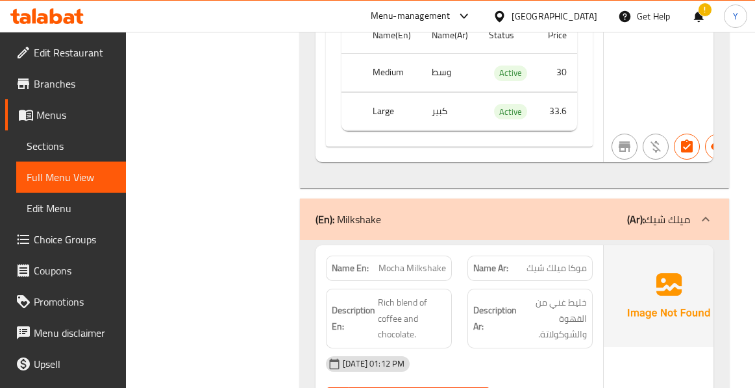
scroll to position [10483, 0]
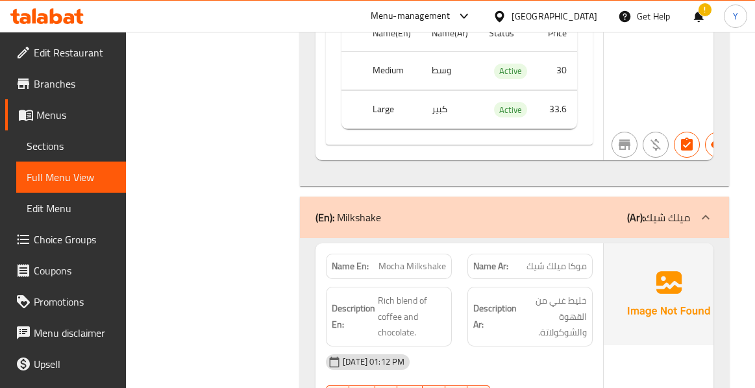
click at [594, 347] on div "17-09-2025 01:12 PM" at bounding box center [459, 362] width 283 height 31
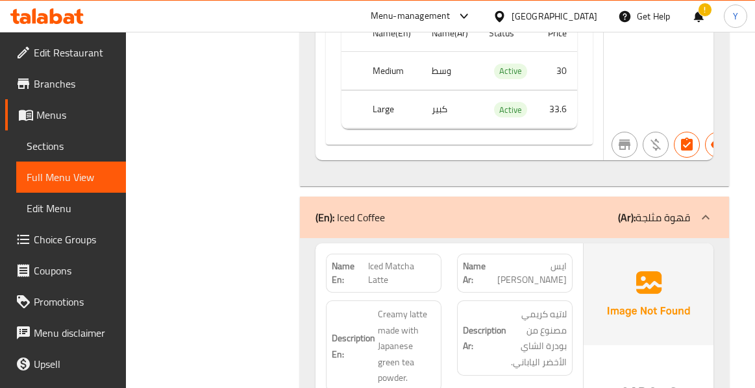
scroll to position [12639, 0]
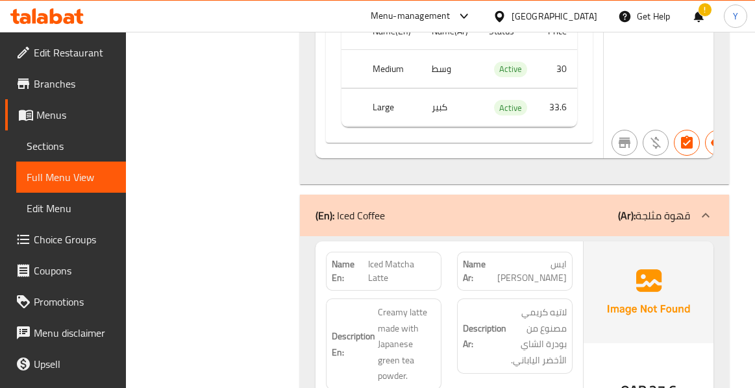
click at [595, 283] on div "QAR 27.6" at bounding box center [649, 356] width 130 height 229
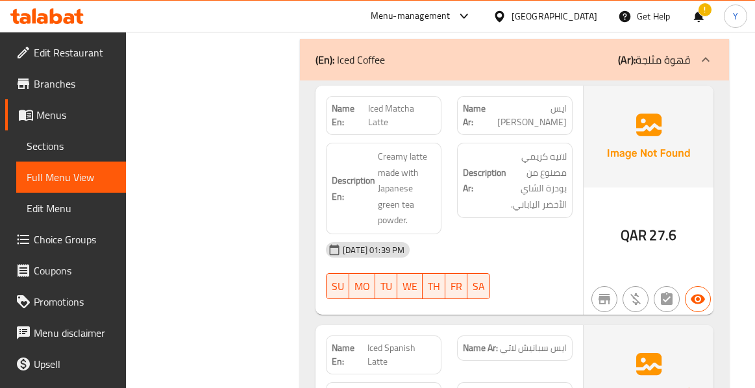
scroll to position [12769, 0]
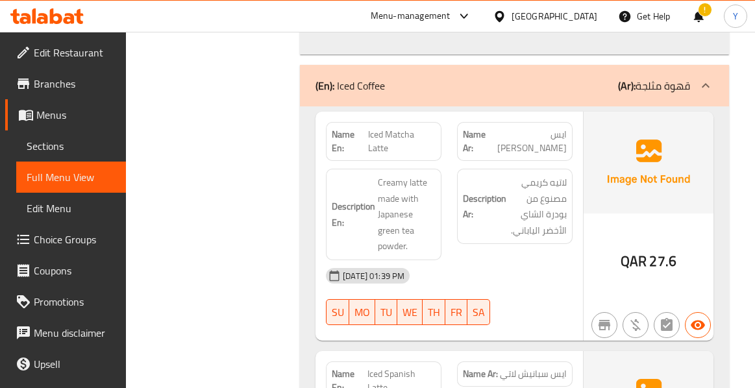
click at [401, 368] on span "Iced Spanish Latte" at bounding box center [402, 381] width 68 height 27
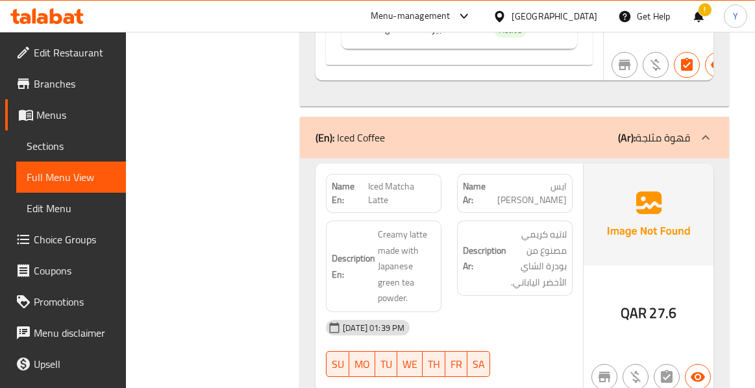
scroll to position [12665, 0]
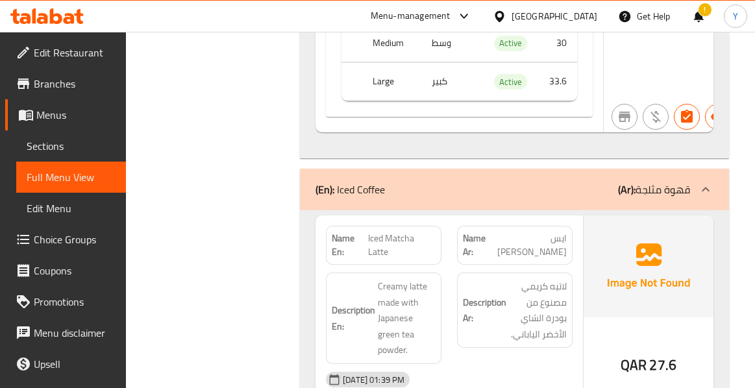
click at [556, 364] on div "17-09-2025 01:39 PM" at bounding box center [449, 379] width 262 height 31
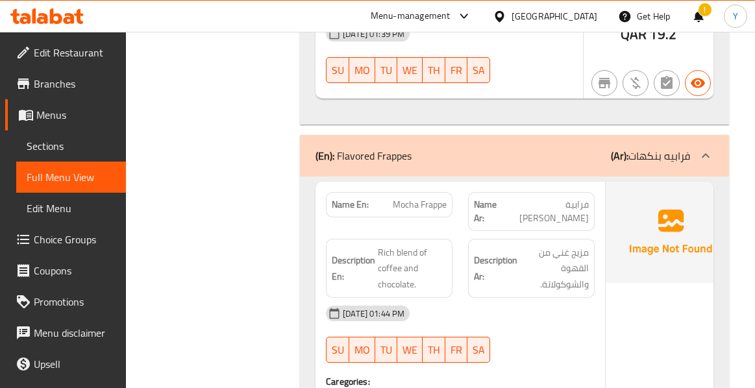
scroll to position [13471, 0]
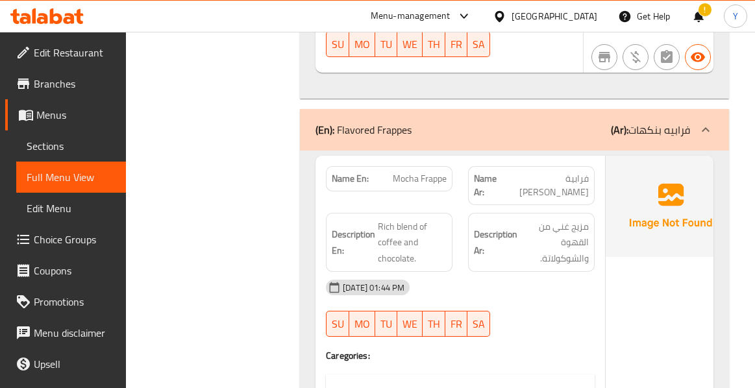
click at [555, 272] on div "17-09-2025 01:44 PM SU MO TU WE TH FR SA" at bounding box center [460, 308] width 284 height 73
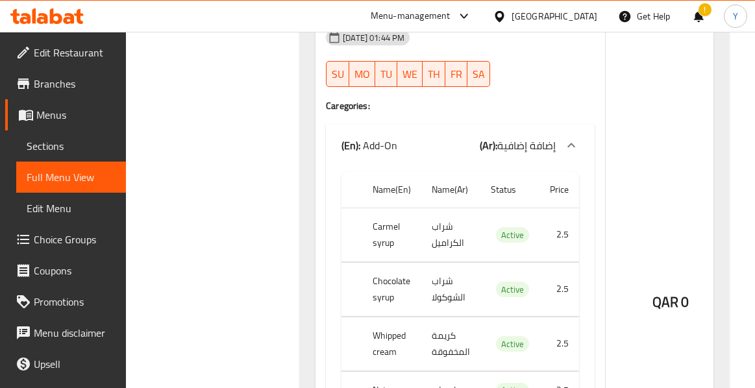
scroll to position [13704, 0]
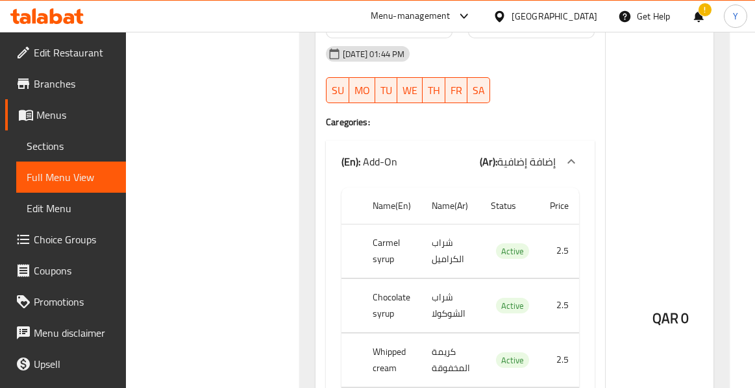
click at [699, 279] on div "QAR 0" at bounding box center [671, 283] width 130 height 723
click at [653, 265] on div "QAR 0" at bounding box center [671, 283] width 130 height 723
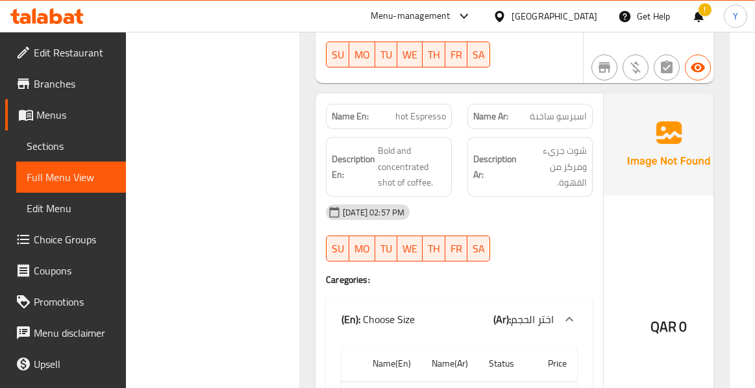
scroll to position [16016, 0]
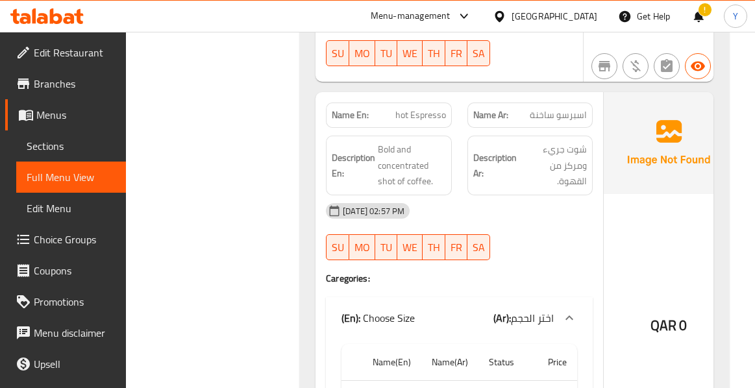
click at [655, 255] on div "QAR 0" at bounding box center [669, 290] width 130 height 397
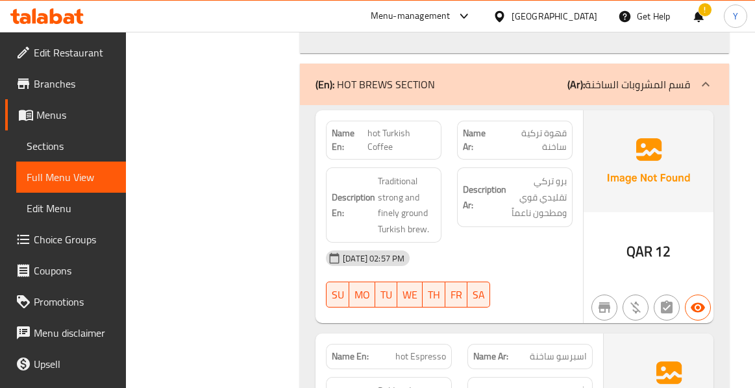
scroll to position [15731, 0]
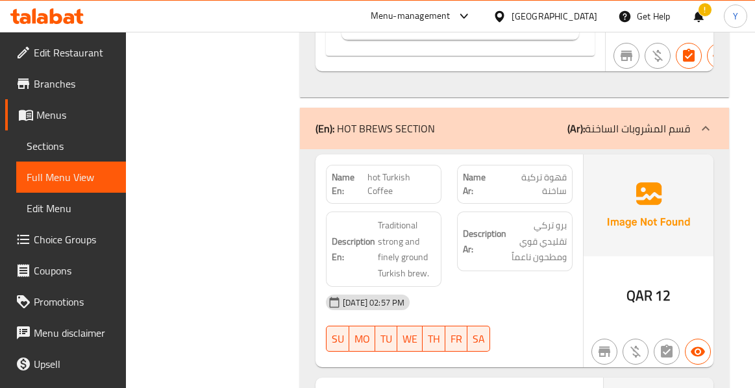
click at [566, 287] on div "[DATE] 02:57 PM" at bounding box center [449, 302] width 262 height 31
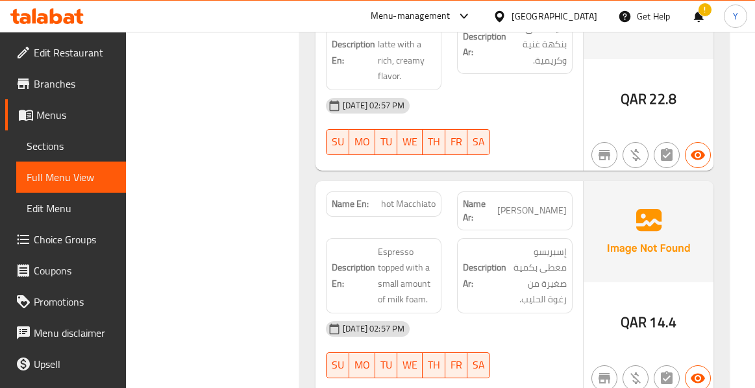
scroll to position [17419, 0]
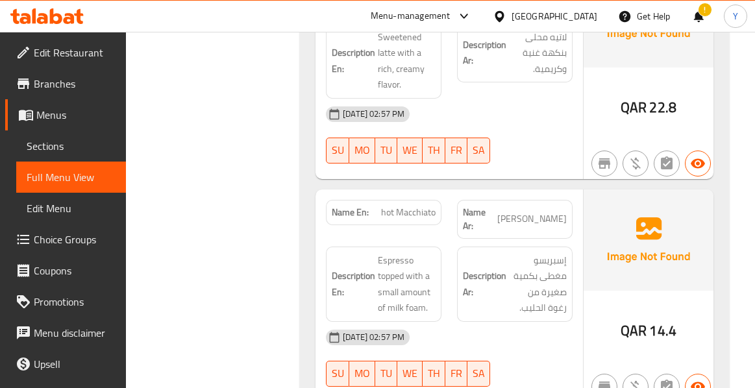
click at [606, 220] on div "QAR 14.4" at bounding box center [649, 296] width 130 height 213
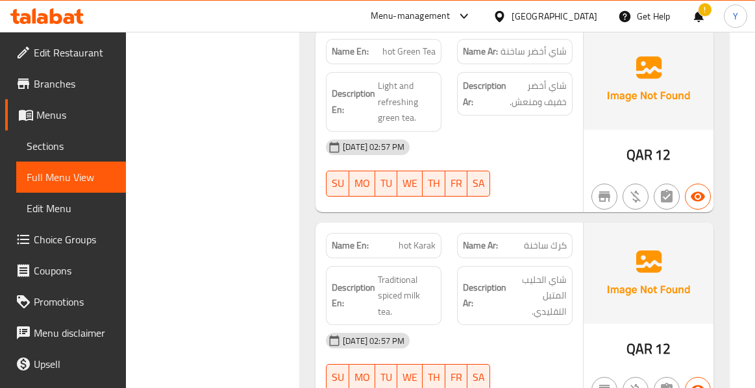
scroll to position [19108, 0]
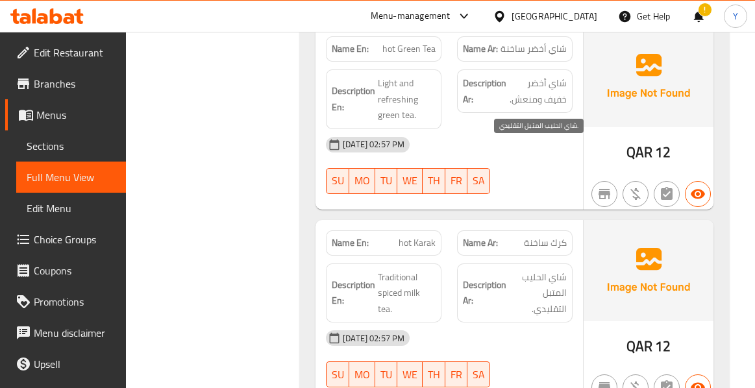
click at [531, 270] on span "شاي الحليب المتبل التقليدي." at bounding box center [538, 294] width 58 height 48
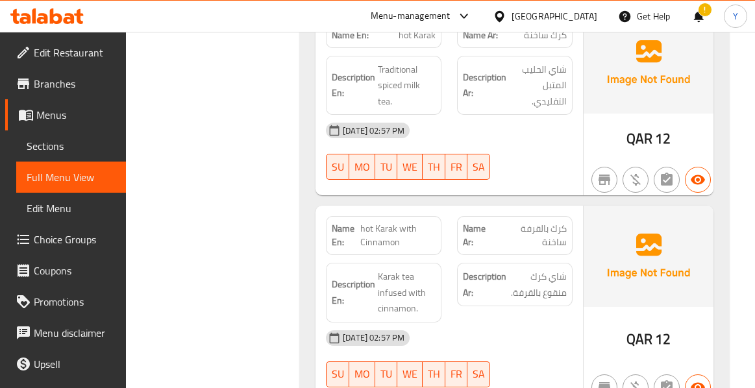
scroll to position [19341, 0]
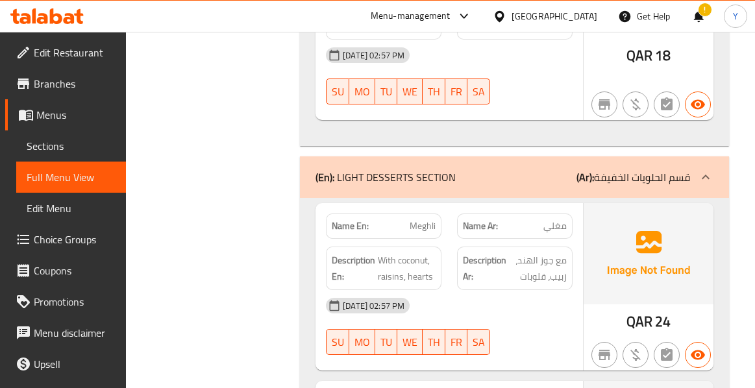
scroll to position [20017, 0]
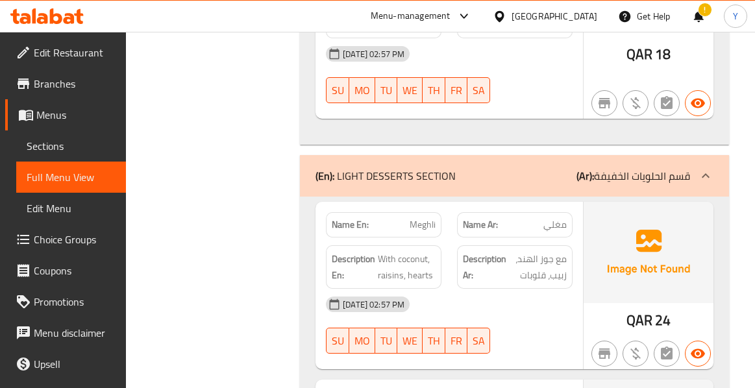
click at [425, 218] on span "Meghli" at bounding box center [423, 225] width 26 height 14
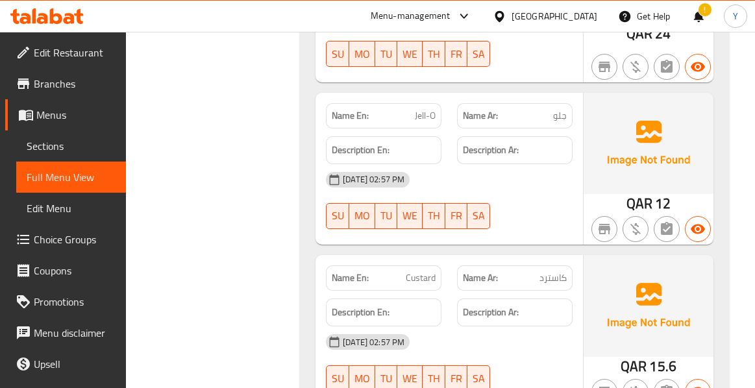
scroll to position [20329, 0]
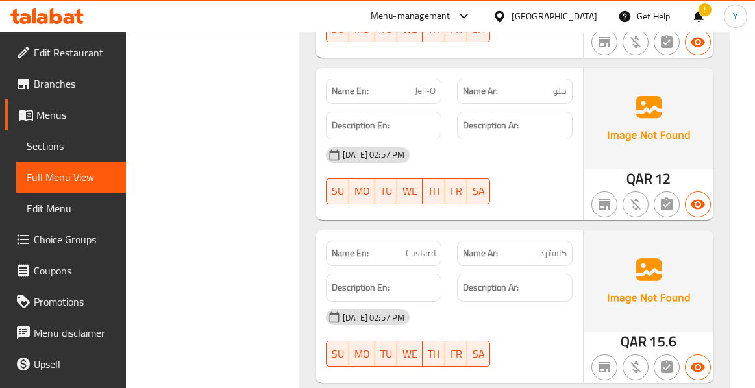
click at [420, 247] on span "Custard" at bounding box center [421, 254] width 30 height 14
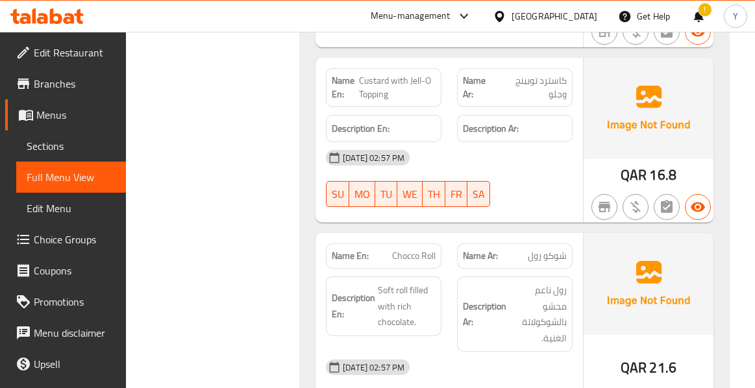
scroll to position [20666, 0]
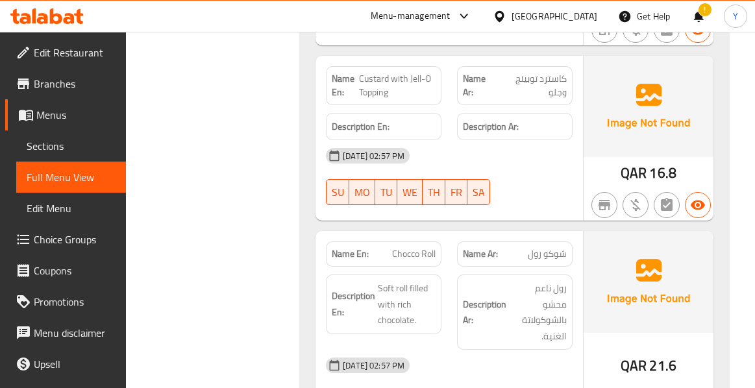
click at [563, 350] on div "17-09-2025 02:57 PM SU MO TU WE TH FR SA" at bounding box center [449, 386] width 262 height 73
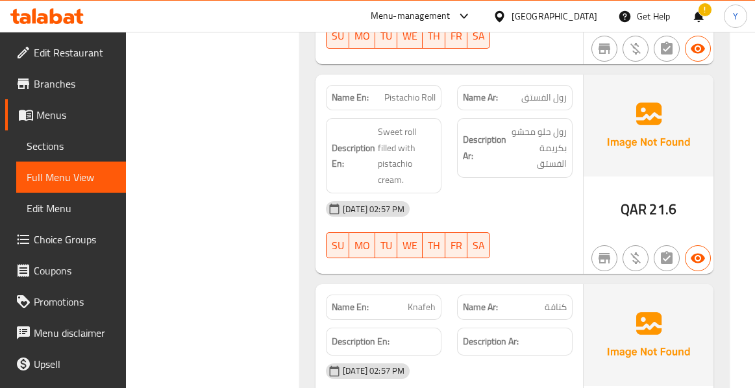
scroll to position [21056, 0]
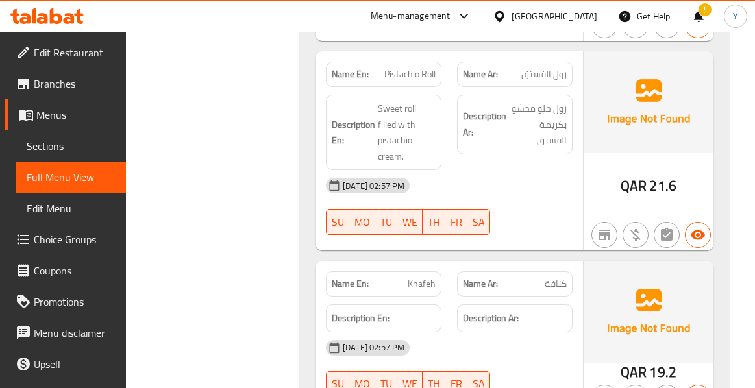
click at [421, 277] on span "Knafeh" at bounding box center [422, 284] width 28 height 14
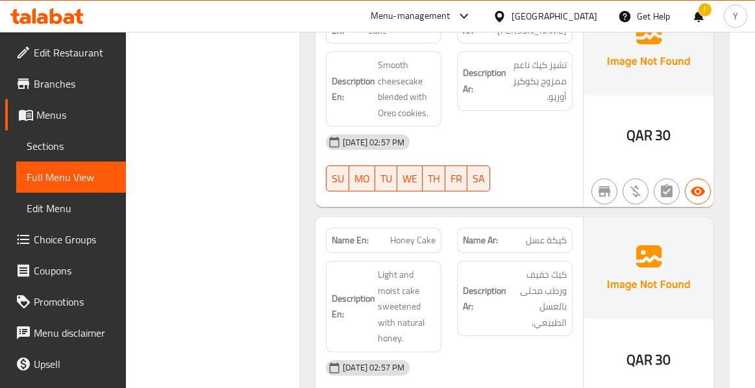
scroll to position [22043, 0]
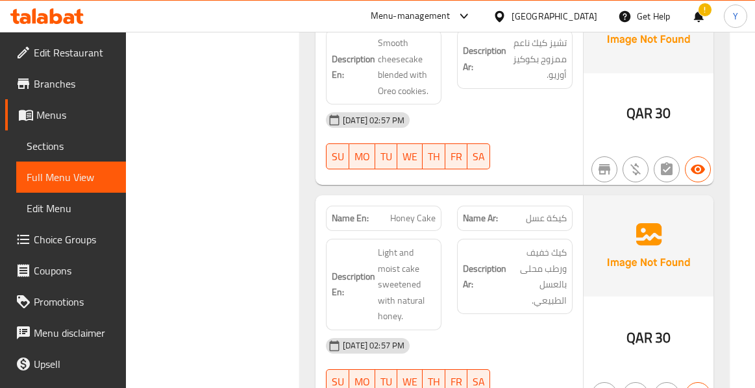
click at [544, 331] on div "[DATE] 02:57 PM" at bounding box center [449, 346] width 262 height 31
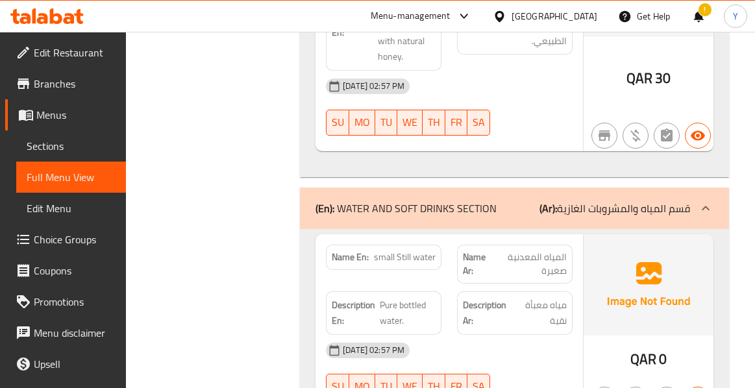
scroll to position [22329, 0]
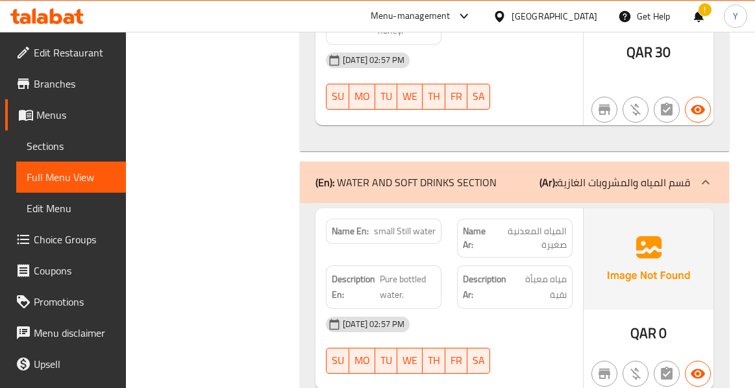
click at [553, 309] on div "[DATE] 02:57 PM" at bounding box center [449, 324] width 262 height 31
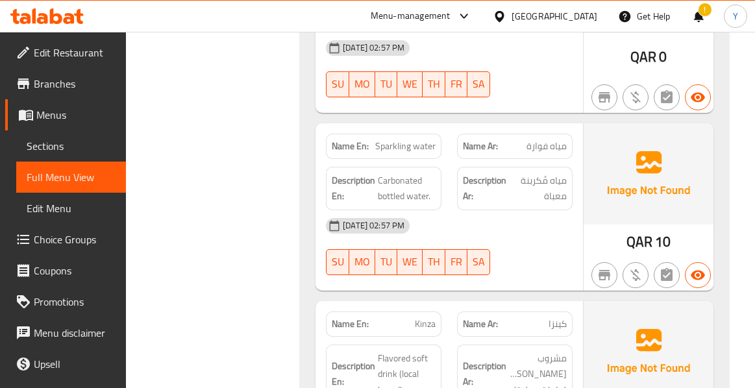
scroll to position [22611, 0]
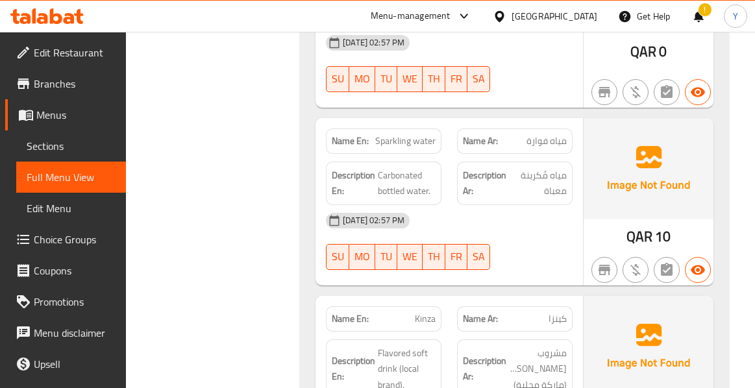
click at [634, 296] on img at bounding box center [649, 346] width 130 height 101
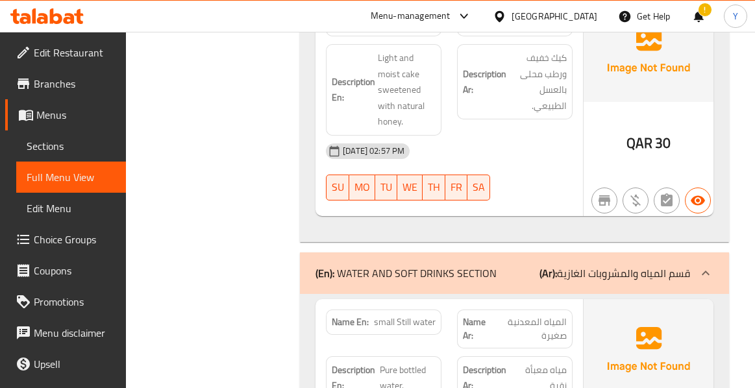
scroll to position [22091, 0]
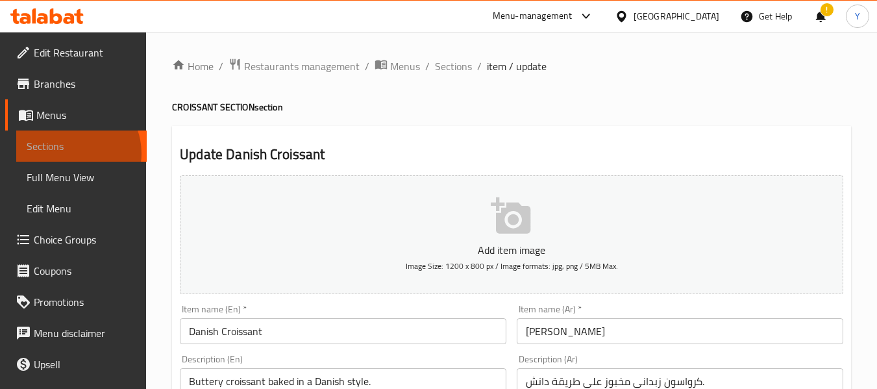
drag, startPoint x: 0, startPoint y: 0, endPoint x: 71, endPoint y: 153, distance: 169.1
click at [71, 153] on span "Sections" at bounding box center [82, 146] width 110 height 16
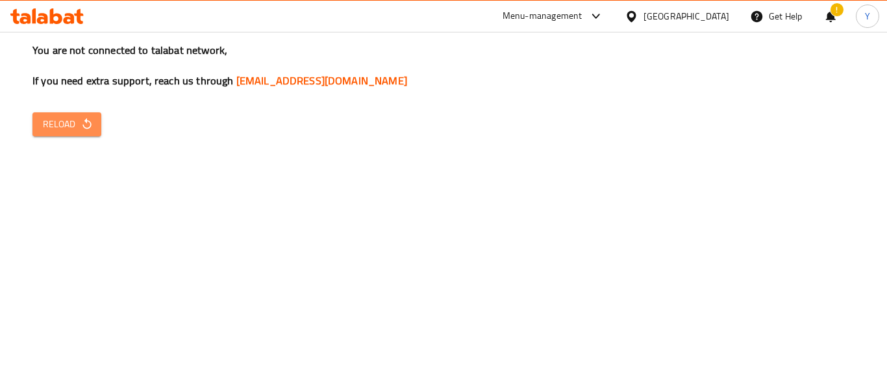
click at [81, 124] on icon "button" at bounding box center [87, 124] width 13 height 13
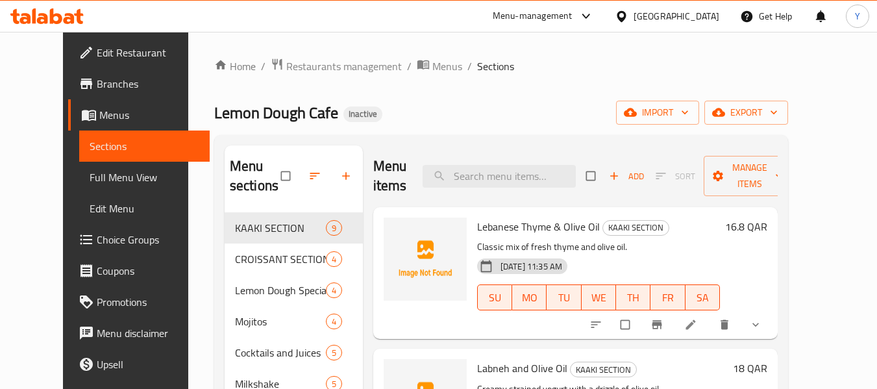
click at [814, 301] on div "Home / Restaurants management / Menus / Sections Lemon Dough Cafe Inactive impo…" at bounding box center [501, 330] width 626 height 596
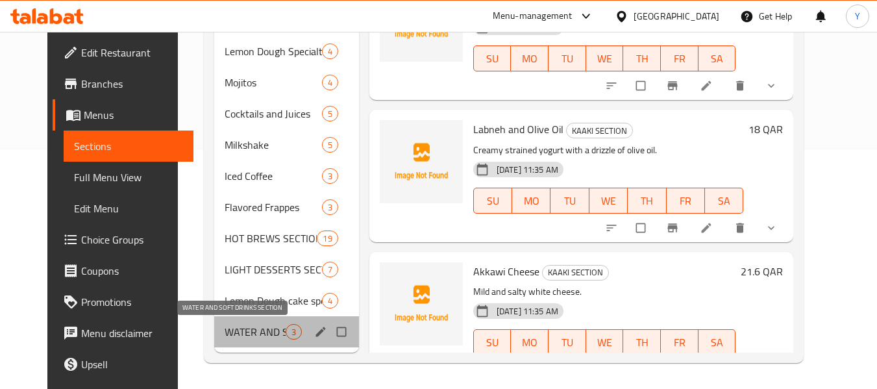
click at [239, 336] on span "WATER AND SOFT DRINKS SECTION" at bounding box center [255, 332] width 61 height 16
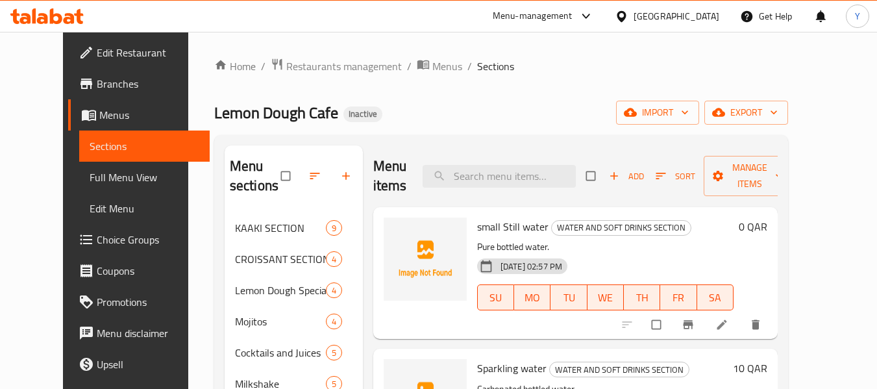
click at [768, 223] on h6 "0 QAR" at bounding box center [753, 227] width 29 height 18
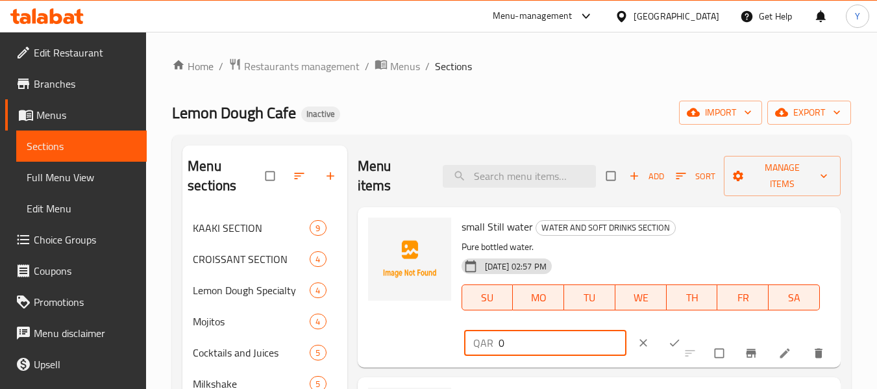
drag, startPoint x: 507, startPoint y: 347, endPoint x: 396, endPoint y: 364, distance: 111.7
click at [396, 364] on div "small Still water WATER AND SOFT DRINKS SECTION Pure bottled water. [DATE] 02:5…" at bounding box center [599, 287] width 483 height 160
type input "3"
click at [660, 351] on button "ok" at bounding box center [675, 343] width 31 height 29
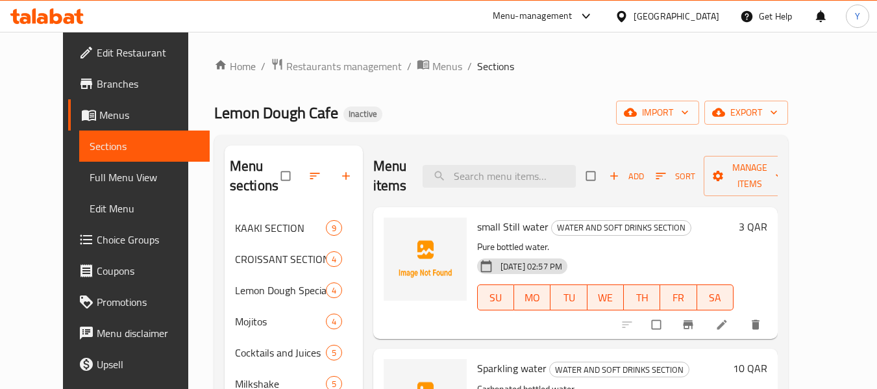
click at [568, 97] on div "Home / Restaurants management / Menus / Sections Lemon Dough Cafe Inactive impo…" at bounding box center [501, 330] width 574 height 544
click at [446, 131] on div "Home / Restaurants management / Menus / Sections Lemon Dough Cafe Inactive impo…" at bounding box center [501, 330] width 574 height 544
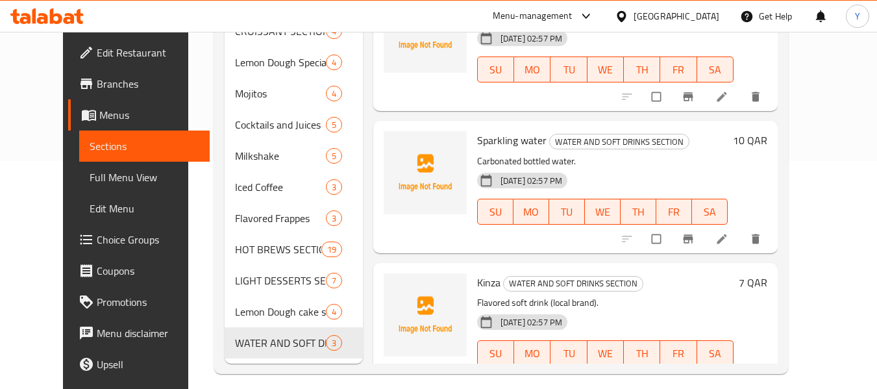
scroll to position [239, 0]
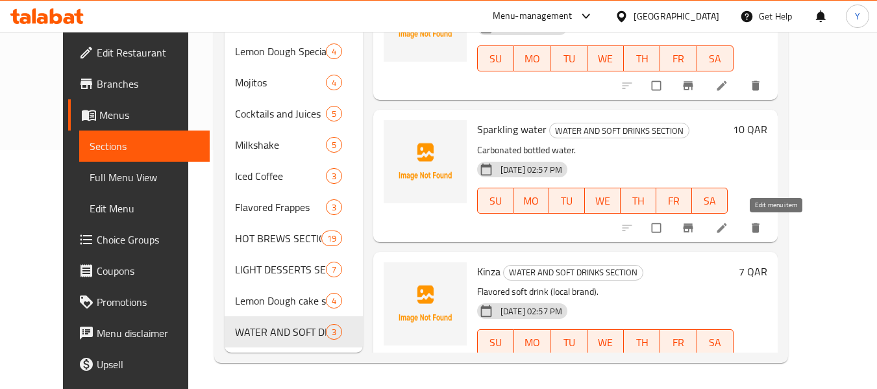
click at [727, 227] on icon at bounding box center [722, 228] width 10 height 10
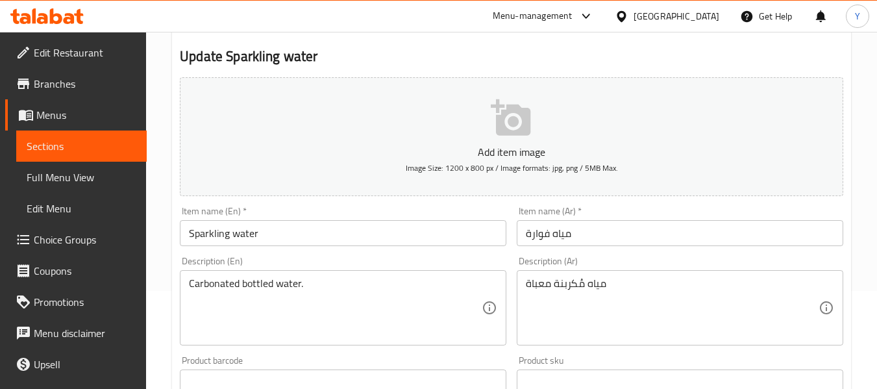
scroll to position [99, 0]
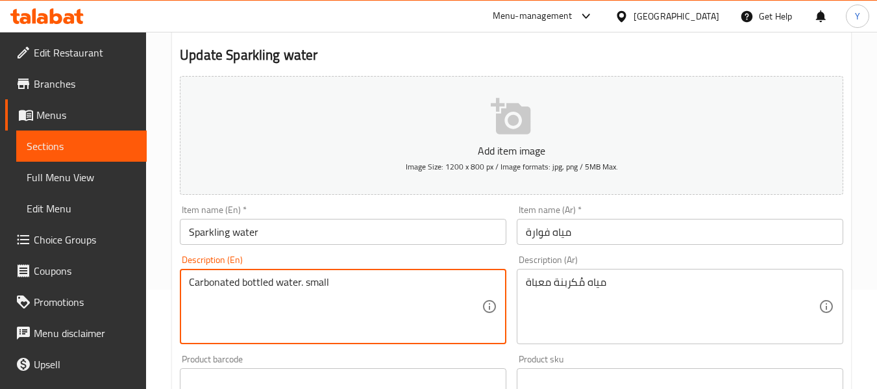
type textarea "Carbonated bottled water. small"
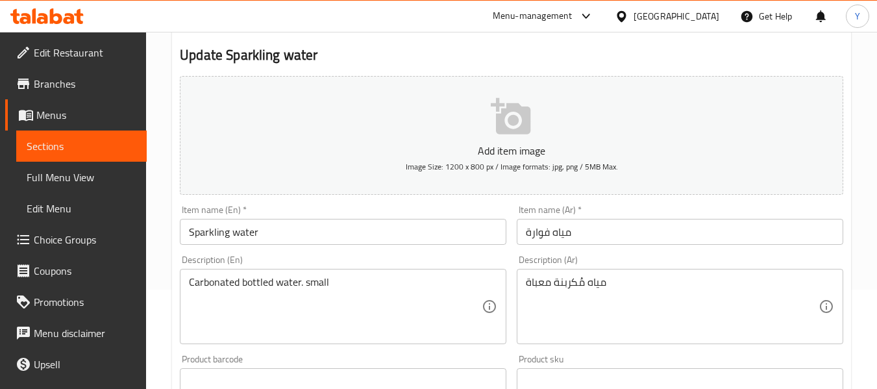
click at [712, 273] on div "مياه مُكربنة معباة Description (Ar)" at bounding box center [680, 306] width 327 height 75
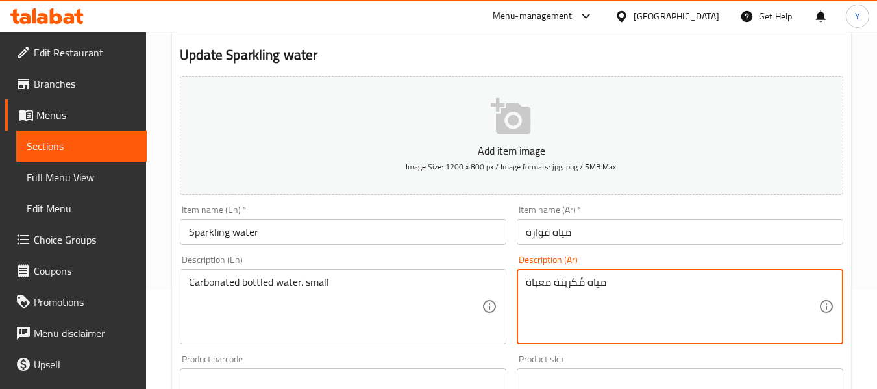
click at [630, 286] on textarea "مياه مُكربنة معباة" at bounding box center [672, 307] width 293 height 62
type textarea "مياه مُكربنة معباة صغيرة"
click at [649, 231] on input "مياه فوارة" at bounding box center [680, 232] width 327 height 26
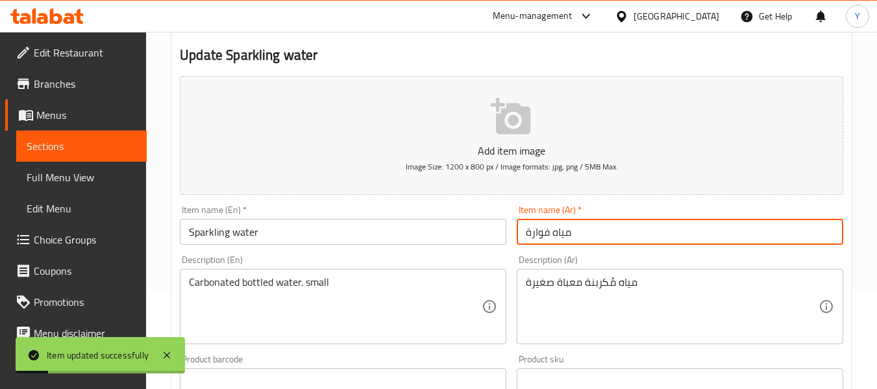
click at [65, 150] on span "Sections" at bounding box center [82, 146] width 110 height 16
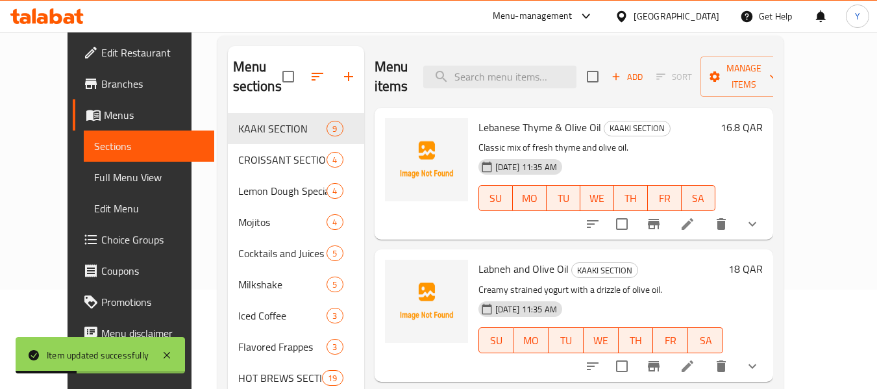
scroll to position [239, 0]
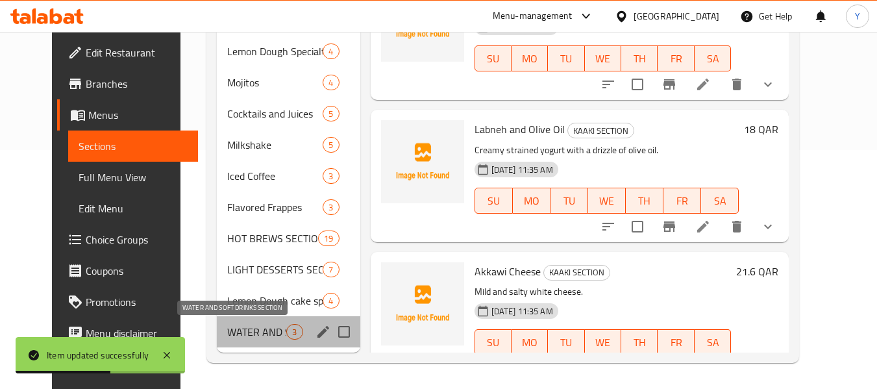
click at [247, 334] on span "WATER AND SOFT DRINKS SECTION" at bounding box center [256, 332] width 59 height 16
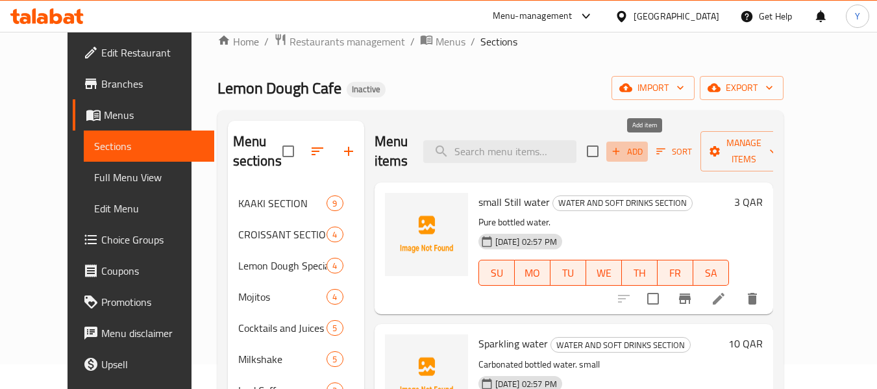
click at [620, 153] on icon "button" at bounding box center [616, 151] width 7 height 7
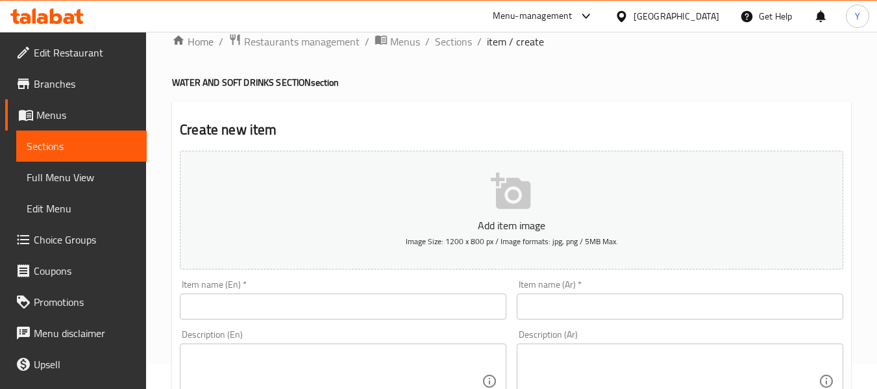
click at [459, 310] on input "text" at bounding box center [343, 307] width 327 height 26
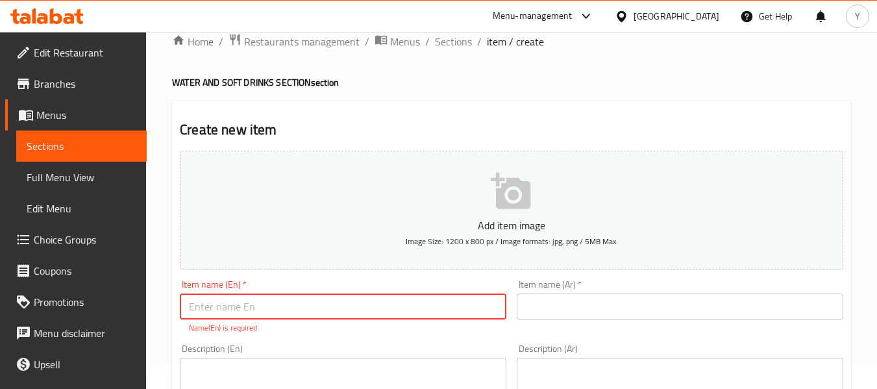
paste input "Soft drinks"
type input "Soft drinks"
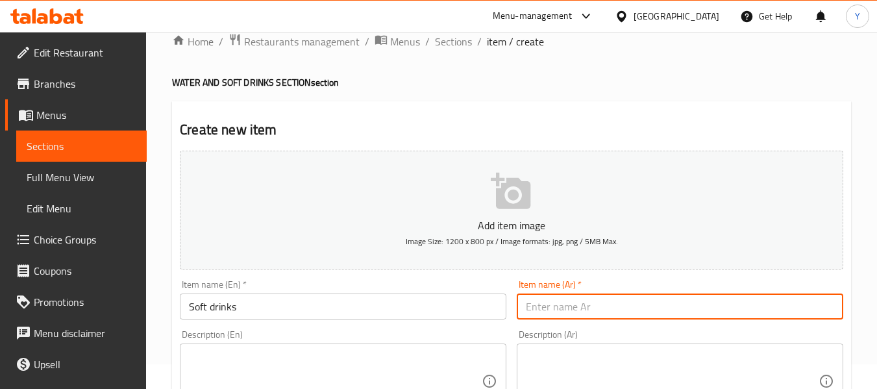
click at [544, 302] on input "text" at bounding box center [680, 307] width 327 height 26
type input "l"
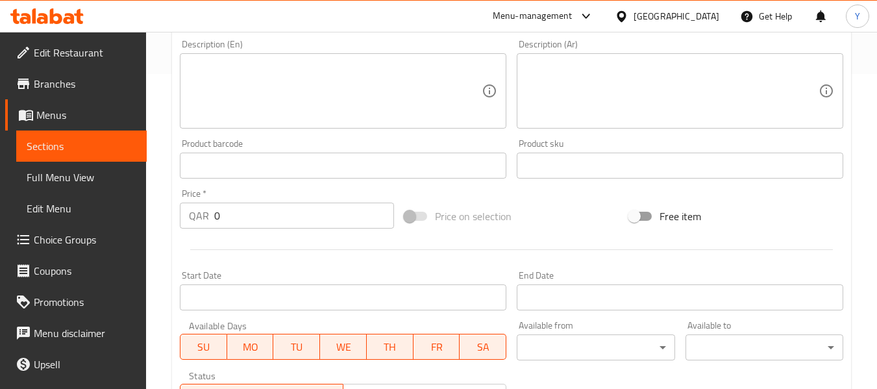
scroll to position [321, 0]
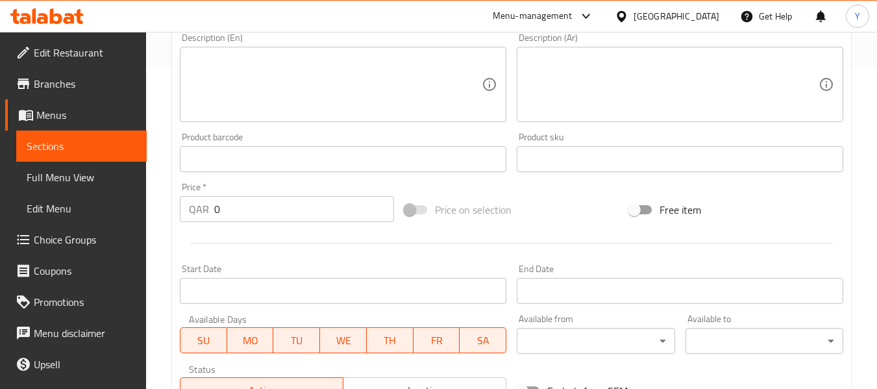
type input "مشروبات غازية"
drag, startPoint x: 308, startPoint y: 211, endPoint x: 97, endPoint y: 236, distance: 212.5
click at [97, 236] on div "Edit Restaurant Branches Menus Sections Full Menu View Edit Menu Choice Groups …" at bounding box center [438, 153] width 877 height 886
type input "7"
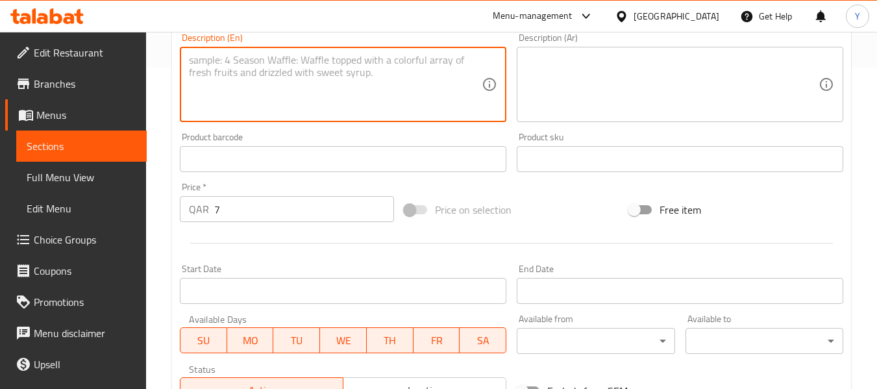
click at [401, 54] on textarea at bounding box center [335, 85] width 293 height 62
paste textarea "Assorted carbonated beverages."
type textarea "Assorted carbonated beverages."
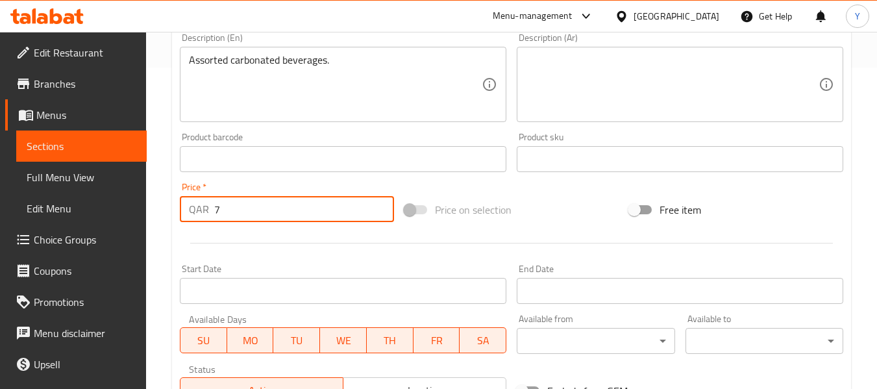
drag, startPoint x: 296, startPoint y: 210, endPoint x: 133, endPoint y: 218, distance: 163.2
click at [133, 218] on div "Edit Restaurant Branches Menus Sections Full Menu View Edit Menu Choice Groups …" at bounding box center [438, 153] width 877 height 886
type input "8"
click at [584, 84] on textarea at bounding box center [672, 85] width 293 height 62
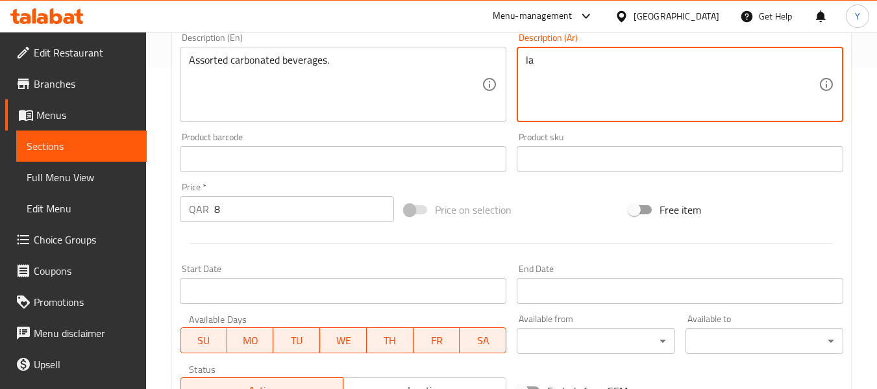
type textarea "l"
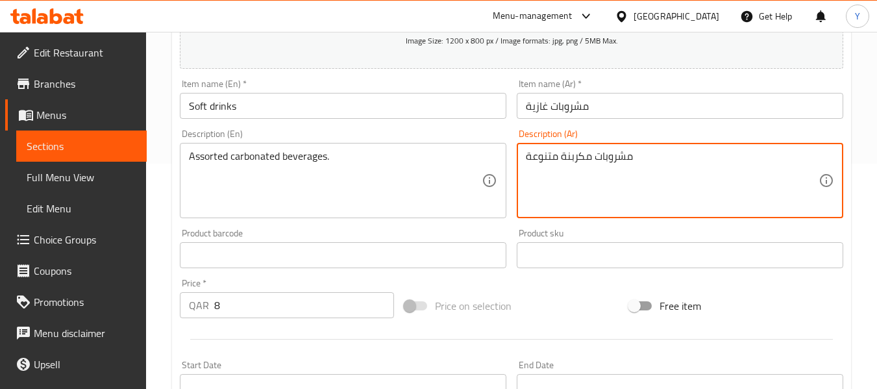
scroll to position [207, 0]
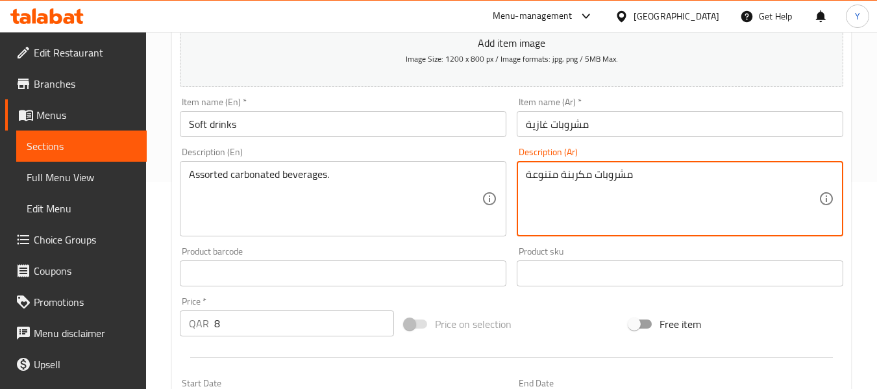
type textarea "مشروبات مكربنة متنوعة"
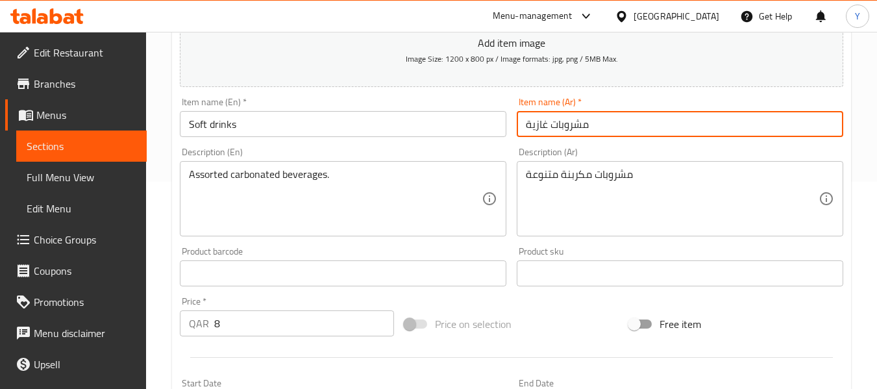
click at [638, 119] on input "مشروبات غازية" at bounding box center [680, 124] width 327 height 26
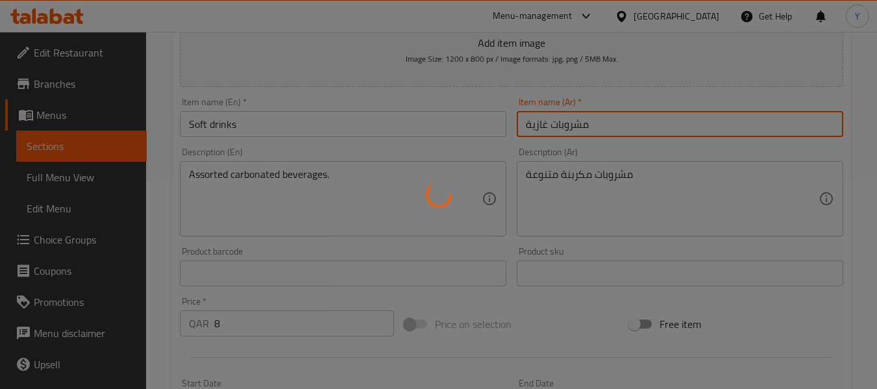
type input "0"
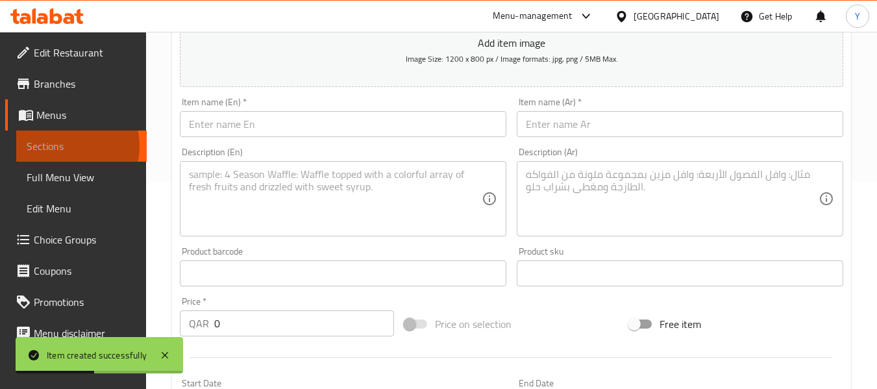
click at [69, 146] on span "Sections" at bounding box center [82, 146] width 110 height 16
